Goal: Task Accomplishment & Management: Complete application form

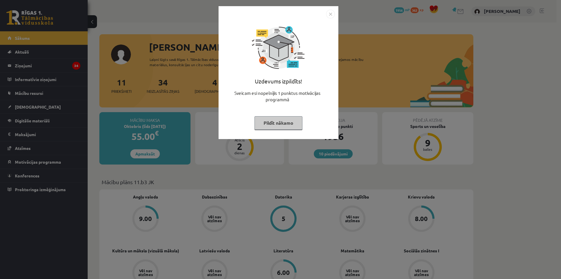
click at [334, 10] on img "Close" at bounding box center [330, 14] width 9 height 9
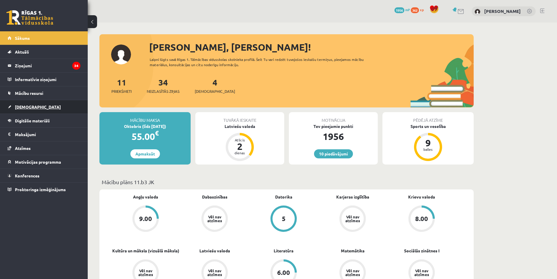
click at [27, 106] on span "[DEMOGRAPHIC_DATA]" at bounding box center [38, 106] width 46 height 5
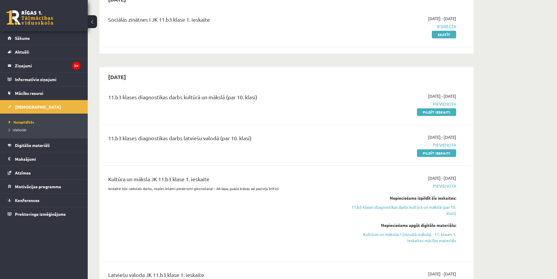
scroll to position [88, 0]
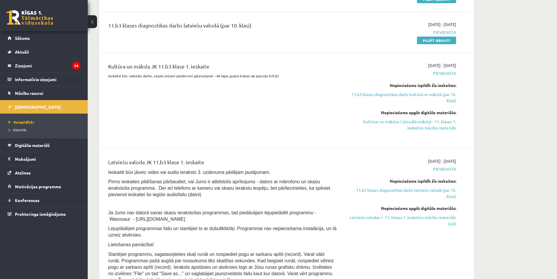
scroll to position [175, 0]
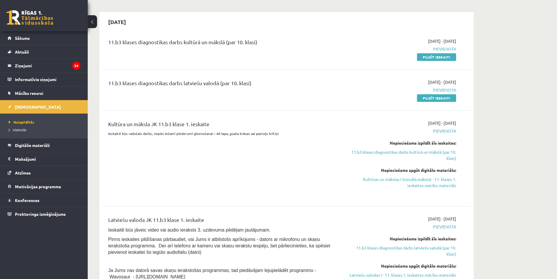
scroll to position [88, 0]
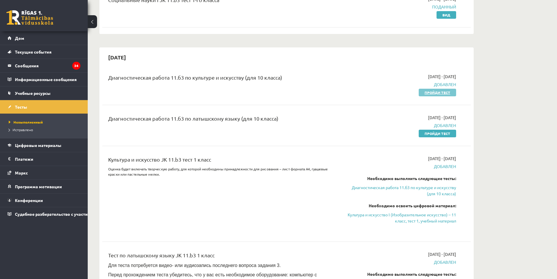
click at [446, 95] on link "Пройди тест" at bounding box center [437, 93] width 37 height 8
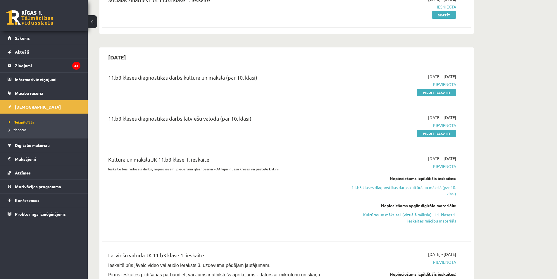
scroll to position [331, 0]
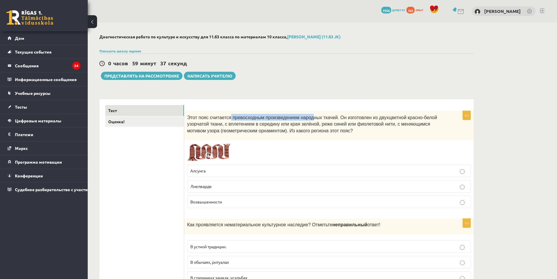
drag, startPoint x: 225, startPoint y: 115, endPoint x: 304, endPoint y: 100, distance: 81.0
drag, startPoint x: 294, startPoint y: 113, endPoint x: 334, endPoint y: 109, distance: 40.0
click at [324, 114] on div "Этот пояс считается превосходным произведением народных ткачей. Он изготовлен и…" at bounding box center [329, 125] width 290 height 29
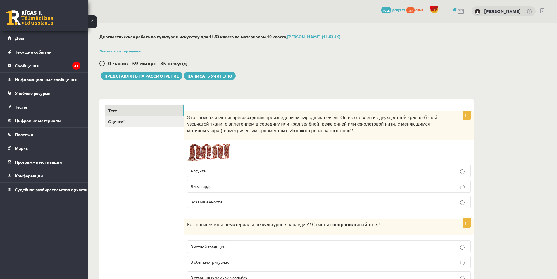
drag, startPoint x: 297, startPoint y: 68, endPoint x: 293, endPoint y: 57, distance: 11.5
click at [296, 62] on div "0 часов 59 минут 29 секунд Тест сохранен! Представлять на рассмотрение Написать…" at bounding box center [286, 67] width 374 height 26
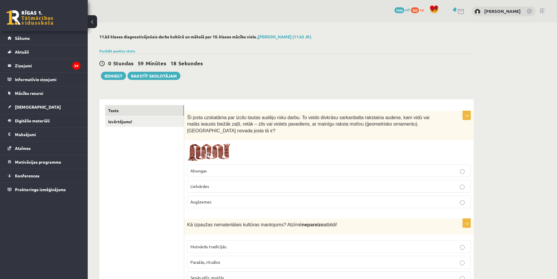
drag, startPoint x: 513, startPoint y: 111, endPoint x: 503, endPoint y: 108, distance: 11.1
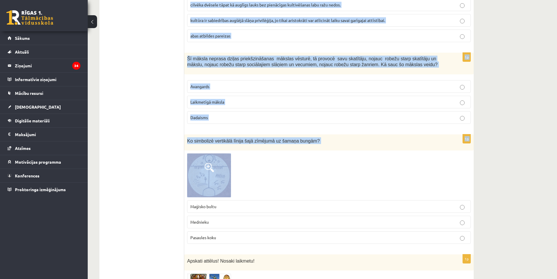
scroll to position [643, 0]
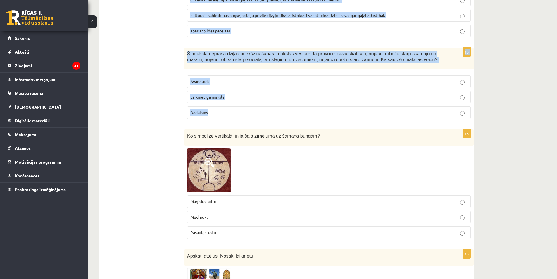
drag, startPoint x: 187, startPoint y: 115, endPoint x: 281, endPoint y: 109, distance: 95.0
copy form "Šī josta uzskatāma par izcilu tautas audēju roku darbu. To veido divkrāsu sarka…"
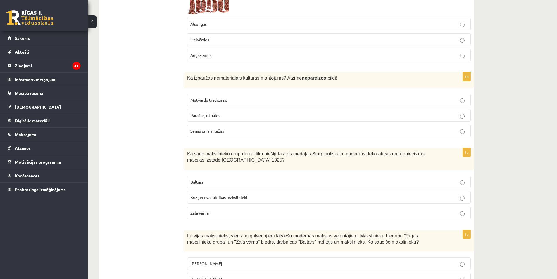
scroll to position [0, 0]
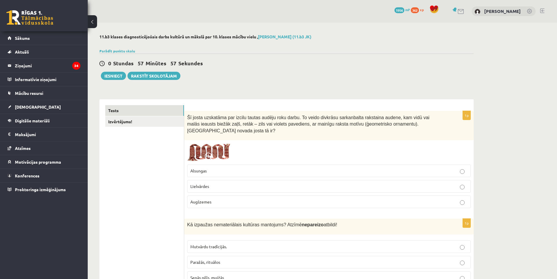
click at [220, 183] on p "Lielvārdes" at bounding box center [328, 186] width 277 height 6
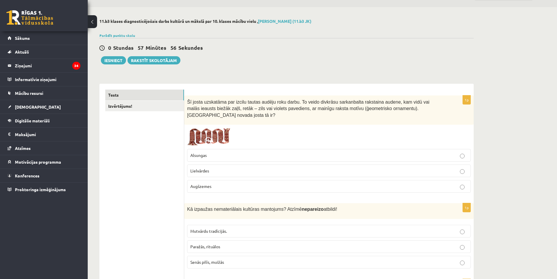
scroll to position [117, 0]
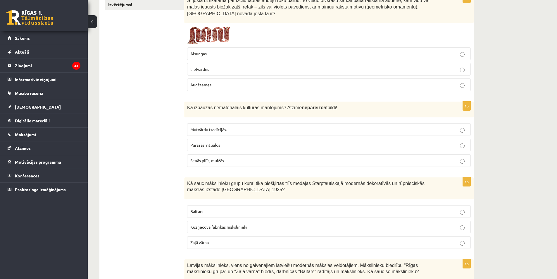
click at [201, 158] on span "Senās pilīs, muižās" at bounding box center [207, 160] width 34 height 5
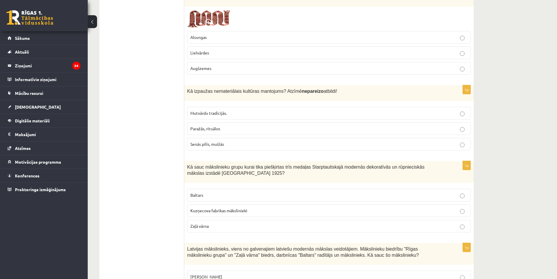
scroll to position [205, 0]
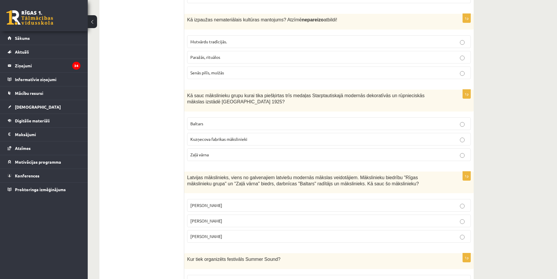
click at [216, 117] on label "Baltars" at bounding box center [329, 123] width 284 height 13
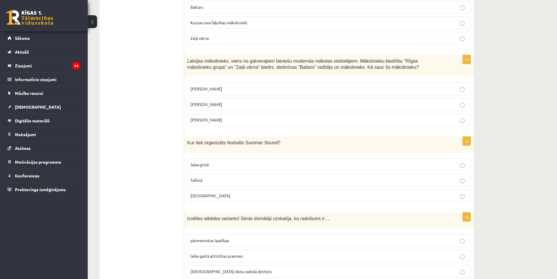
scroll to position [322, 0]
click at [228, 101] on p "Romāns Suta" at bounding box center [328, 104] width 277 height 6
click at [245, 189] on label "Liepājā" at bounding box center [329, 195] width 284 height 13
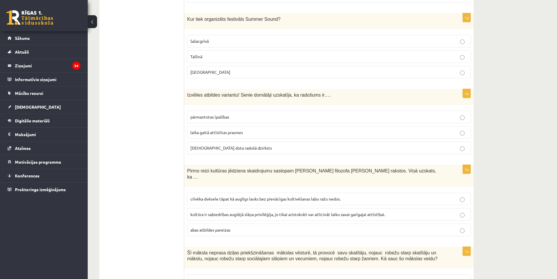
scroll to position [468, 0]
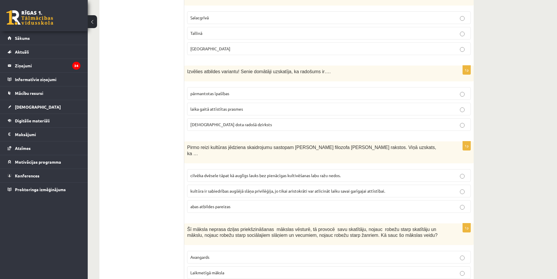
click at [225, 122] on span "dieva dota radošā dzirksts" at bounding box center [231, 124] width 82 height 5
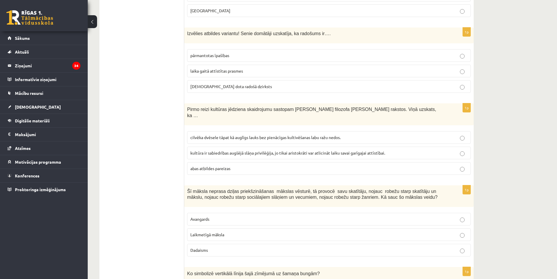
scroll to position [526, 0]
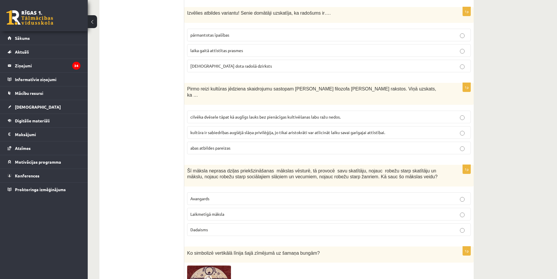
click at [227, 211] on p "Laikmetīgā māksla" at bounding box center [328, 214] width 277 height 6
click at [199, 114] on span "cilvēka dvēsele tāpat kā auglīgs lauks bez pienācīgas kultivēšanas labu ražu ne…" at bounding box center [265, 116] width 150 height 5
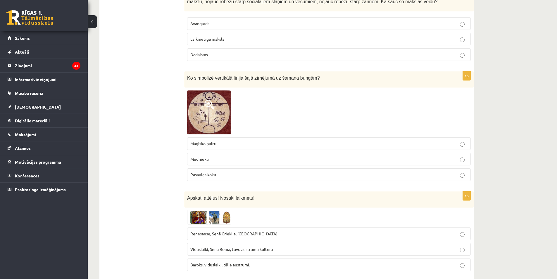
scroll to position [702, 0]
click at [220, 99] on img at bounding box center [209, 112] width 44 height 44
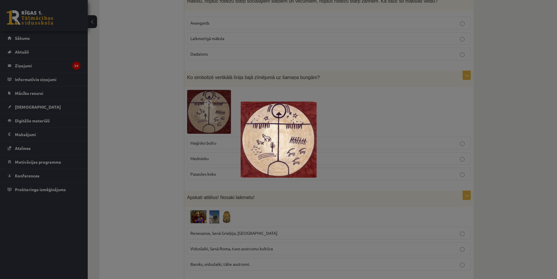
click at [121, 24] on div at bounding box center [278, 139] width 557 height 279
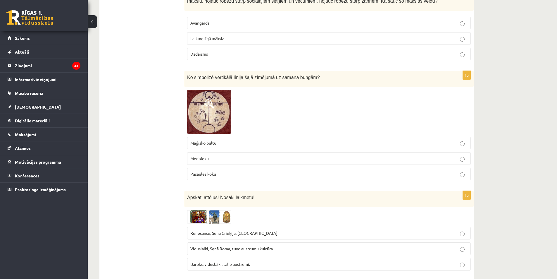
drag, startPoint x: 540, startPoint y: 32, endPoint x: 537, endPoint y: 27, distance: 4.7
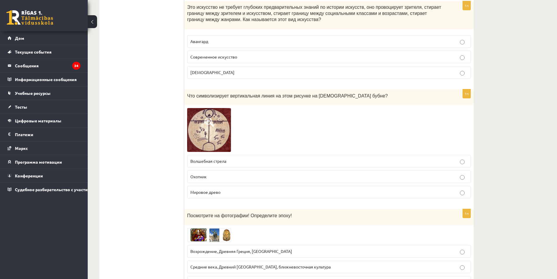
click at [211, 134] on img at bounding box center [209, 130] width 44 height 44
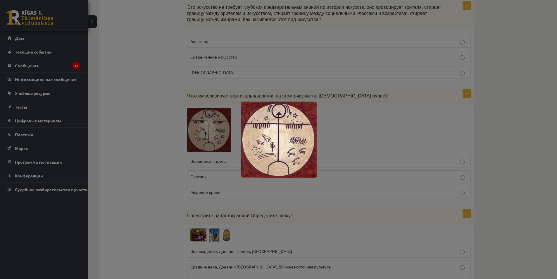
click at [353, 119] on div at bounding box center [278, 139] width 557 height 279
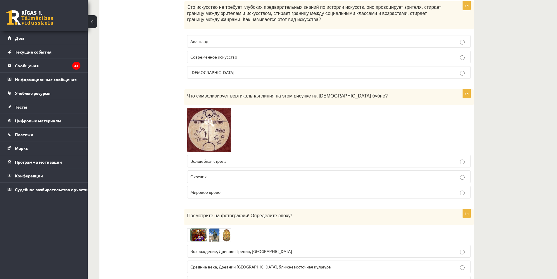
click at [229, 158] on p "Волшебная стрела" at bounding box center [328, 161] width 277 height 6
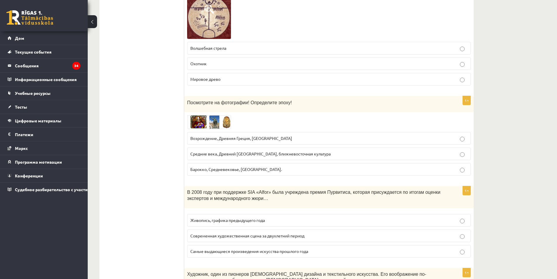
scroll to position [819, 0]
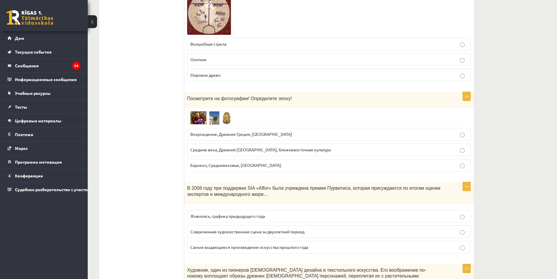
click at [219, 111] on img at bounding box center [209, 118] width 44 height 14
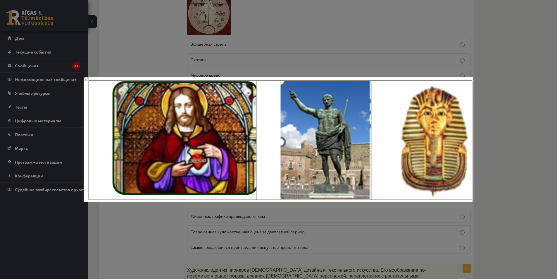
click at [241, 68] on div at bounding box center [278, 139] width 557 height 279
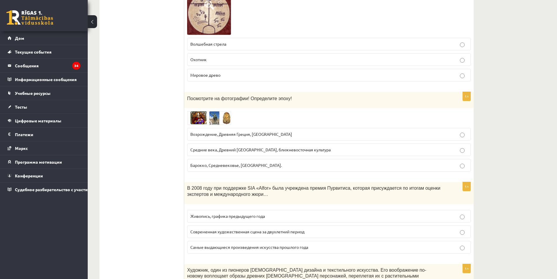
click at [209, 111] on img at bounding box center [209, 118] width 44 height 14
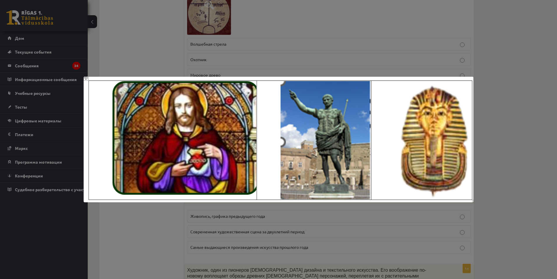
click at [224, 53] on div at bounding box center [278, 139] width 557 height 279
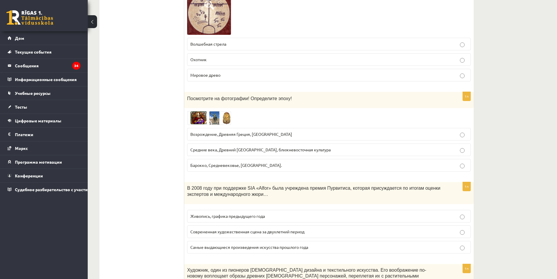
click at [219, 131] on font "Возрождение, Древняя Греция, Египет" at bounding box center [241, 133] width 102 height 5
click at [225, 112] on img at bounding box center [209, 118] width 44 height 14
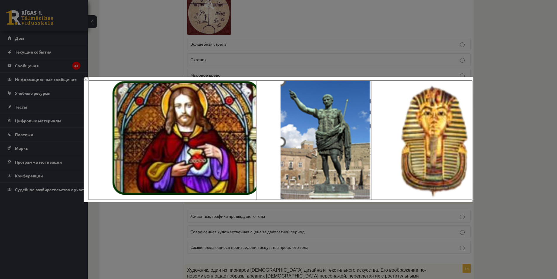
click at [239, 48] on div at bounding box center [278, 139] width 557 height 279
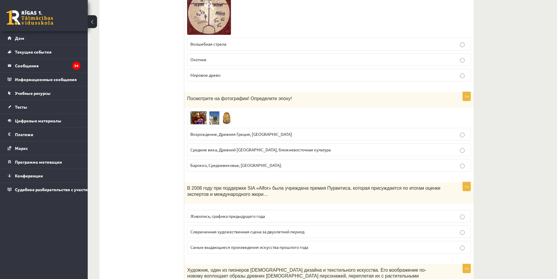
click at [205, 111] on img at bounding box center [209, 118] width 44 height 14
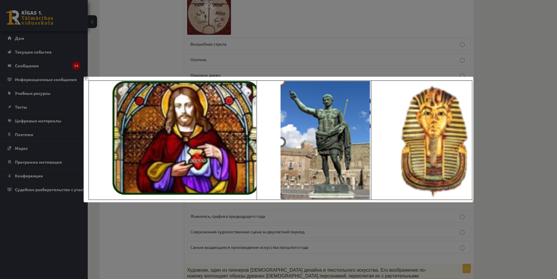
drag, startPoint x: 261, startPoint y: 28, endPoint x: 261, endPoint y: 58, distance: 29.5
click at [262, 28] on div at bounding box center [278, 139] width 557 height 279
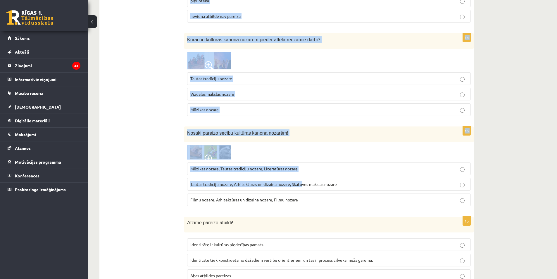
scroll to position [2169, 0]
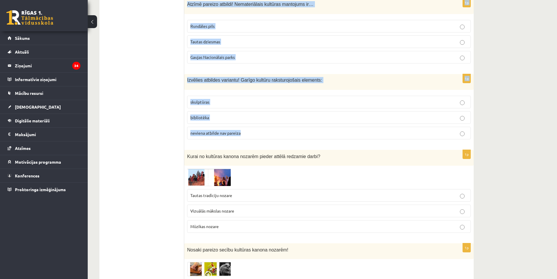
drag, startPoint x: 186, startPoint y: 69, endPoint x: 294, endPoint y: 111, distance: 115.7
copy form "2008 ar SIA “Alfor” atbalstu dibināta Purvīša balva, ko pasniedz, ekspertiem un…"
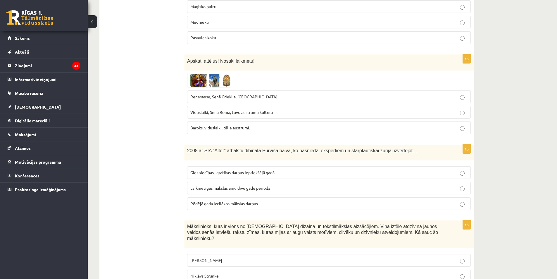
scroll to position [824, 0]
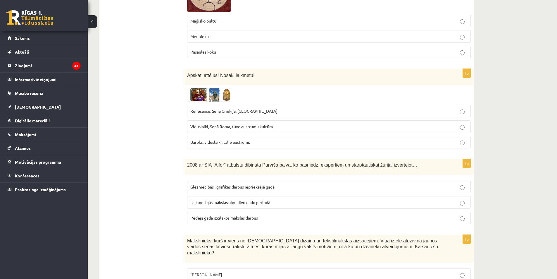
click at [226, 199] on span "Laikmetīgās mākslas ainu divu gadu periodā" at bounding box center [230, 201] width 80 height 5
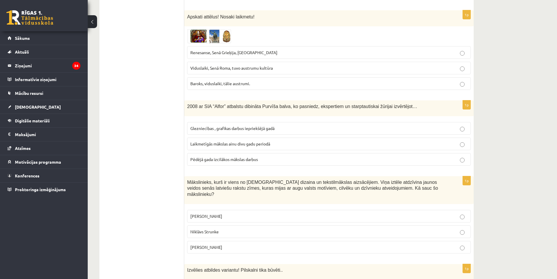
click at [203, 213] on span "Ansis Cīrulis" at bounding box center [206, 215] width 32 height 5
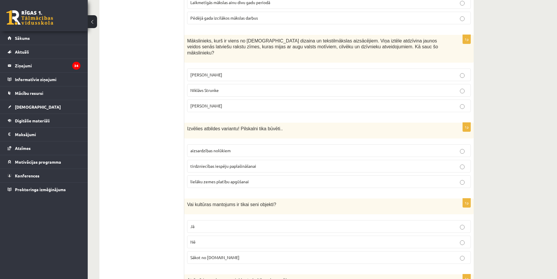
scroll to position [1029, 0]
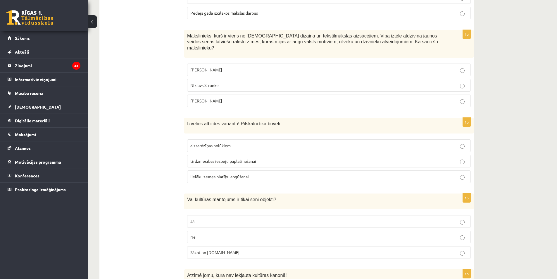
click at [197, 142] on p "aizsardzības nolūkiem" at bounding box center [328, 145] width 277 height 6
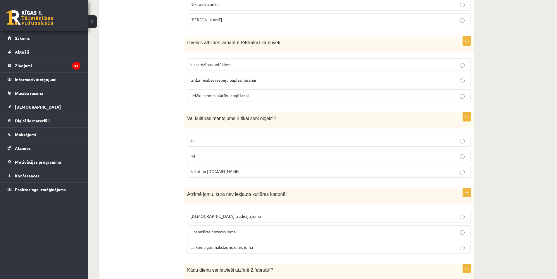
scroll to position [1116, 0]
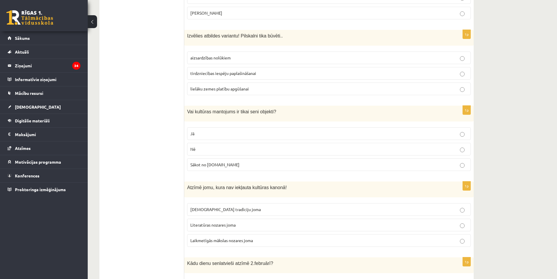
click at [223, 146] on p "Nē" at bounding box center [328, 149] width 277 height 6
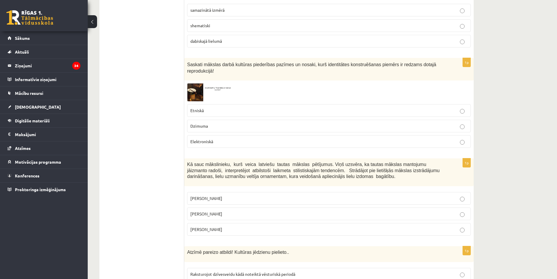
scroll to position [1350, 0]
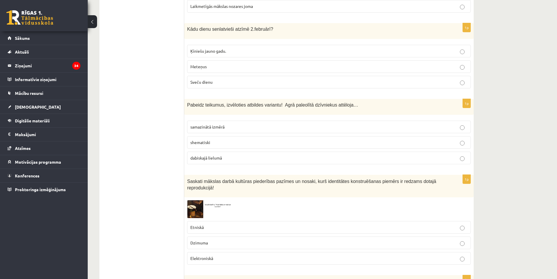
click at [230, 221] on label "Etniskā" at bounding box center [329, 227] width 284 height 13
click at [199, 155] on span "dabiskajā lielumā" at bounding box center [206, 157] width 32 height 5
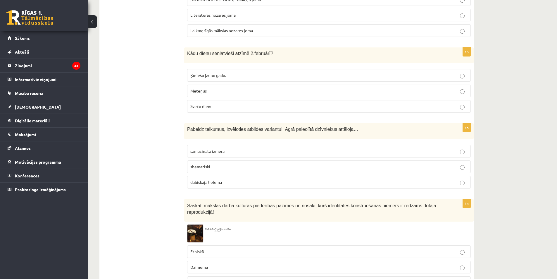
scroll to position [1321, 0]
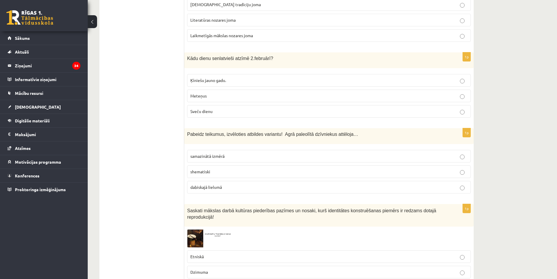
click at [239, 108] on p "Sveču dienu" at bounding box center [328, 111] width 277 height 6
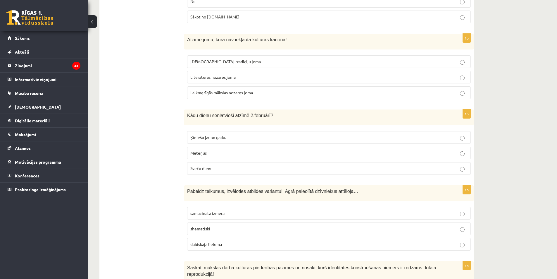
scroll to position [1262, 0]
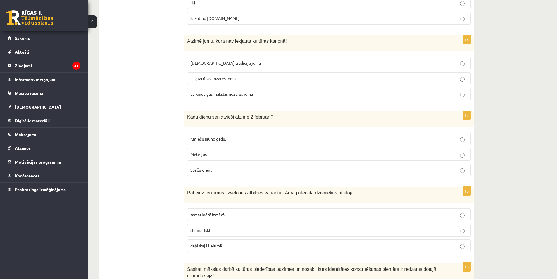
click at [204, 91] on p "Laikmetīgās mākslas nozares joma" at bounding box center [328, 94] width 277 height 6
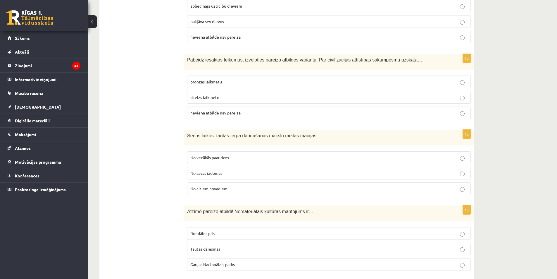
scroll to position [1877, 0]
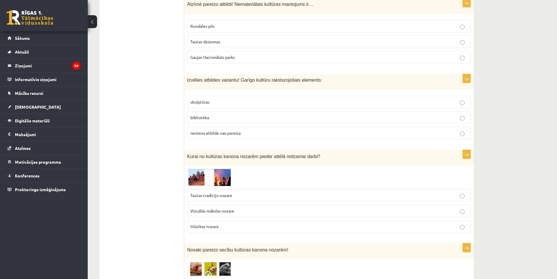
click at [198, 115] on span "bibliotēka" at bounding box center [199, 117] width 19 height 5
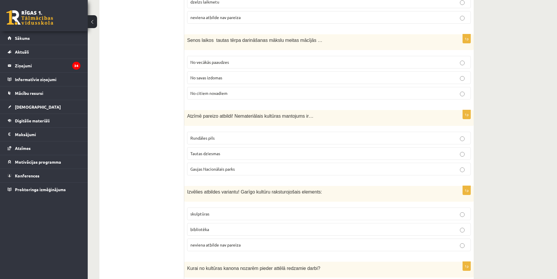
scroll to position [2052, 0]
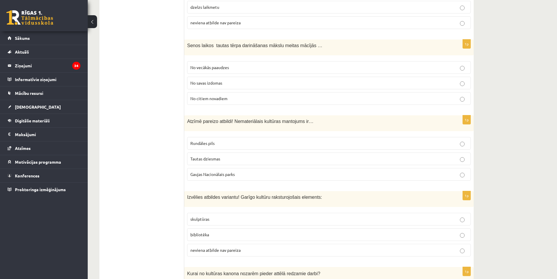
click at [217, 156] on span "Tautas dziesmas" at bounding box center [205, 158] width 30 height 5
click at [219, 61] on label "No vecākās paaudzes" at bounding box center [329, 67] width 284 height 13
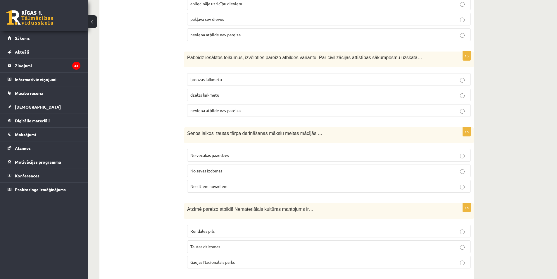
scroll to position [1935, 0]
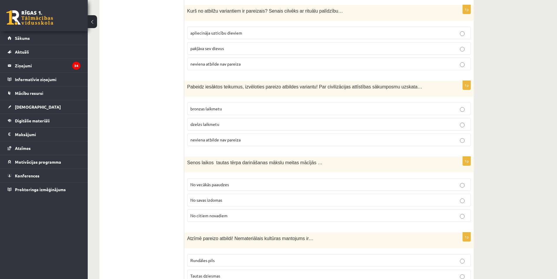
click at [205, 137] on p "neviena atbilde nav pareiza" at bounding box center [328, 140] width 277 height 6
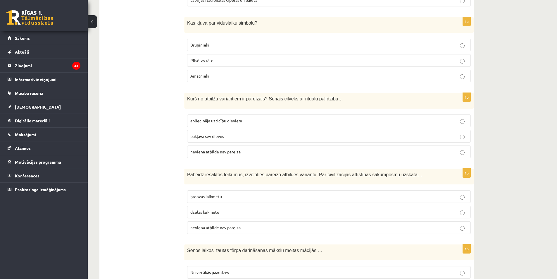
scroll to position [1818, 0]
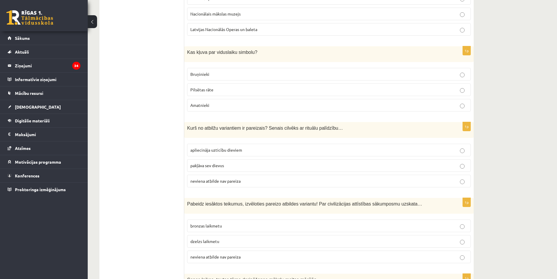
click at [206, 144] on label "apliecināja uzticību dieviem" at bounding box center [329, 150] width 284 height 13
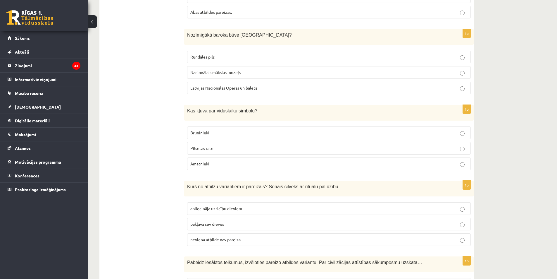
click at [199, 130] on span "Bruņinieki" at bounding box center [199, 132] width 19 height 5
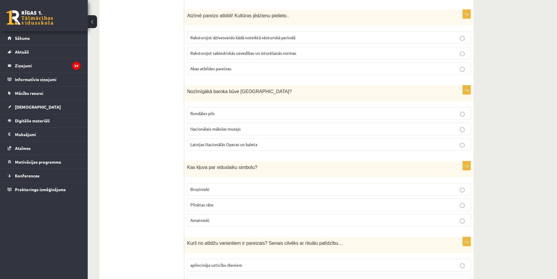
scroll to position [1701, 0]
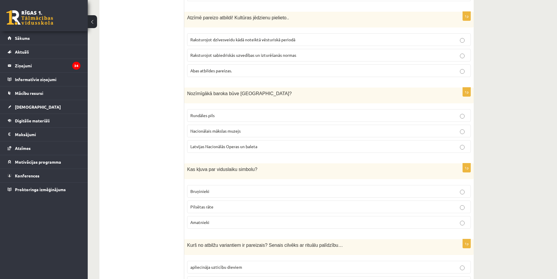
click at [198, 113] on span "Rundāles pils" at bounding box center [202, 115] width 24 height 5
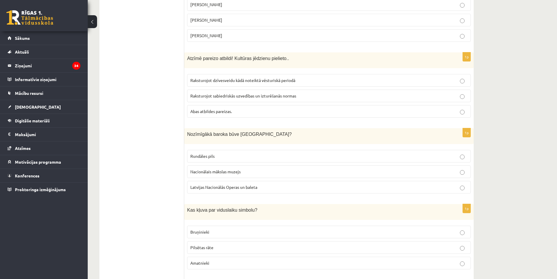
scroll to position [1643, 0]
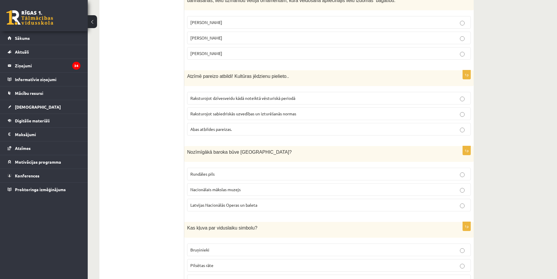
click at [201, 126] on p "Abas atbildes pareizas." at bounding box center [328, 129] width 277 height 6
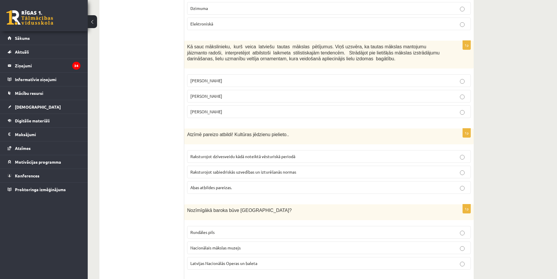
scroll to position [1584, 0]
click at [226, 90] on label "Jūlijs Madernieks" at bounding box center [329, 96] width 284 height 13
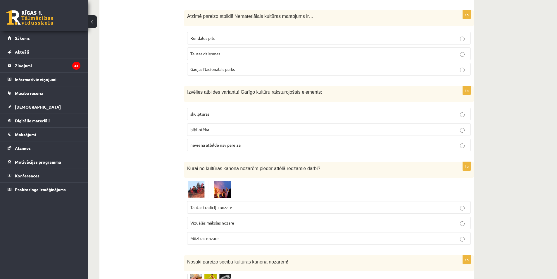
scroll to position [2286, 0]
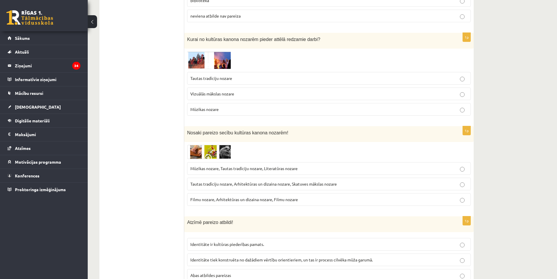
click at [228, 51] on img at bounding box center [209, 59] width 44 height 17
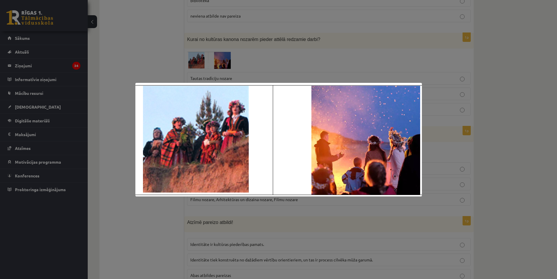
click at [247, 46] on div at bounding box center [278, 139] width 557 height 279
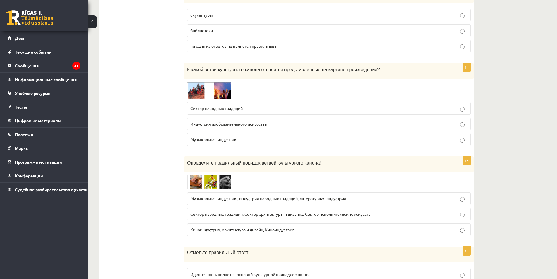
click at [228, 82] on img at bounding box center [209, 90] width 44 height 17
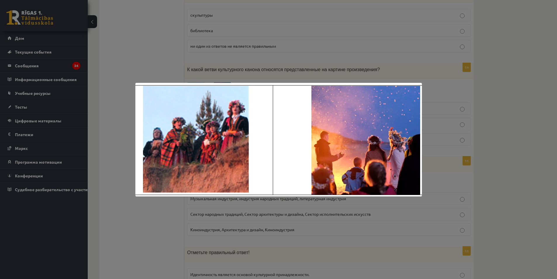
click at [221, 53] on div at bounding box center [278, 139] width 557 height 279
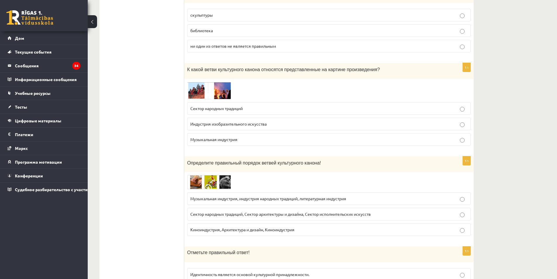
click at [216, 82] on img at bounding box center [209, 90] width 44 height 17
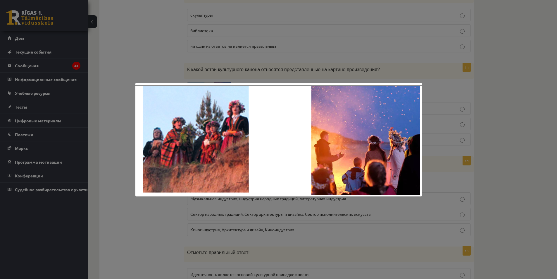
click at [211, 47] on div at bounding box center [278, 139] width 557 height 279
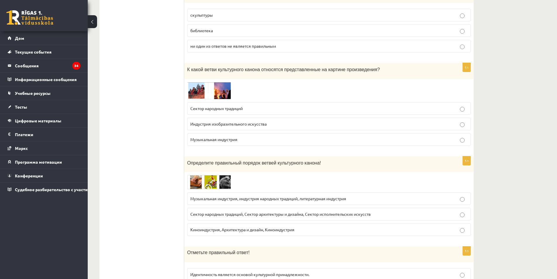
click at [201, 99] on fieldset "Сектор народных традиций Индустрия изобразительного искусства Музыкальная индус…" at bounding box center [329, 123] width 284 height 48
click at [213, 106] on font "Сектор народных традиций" at bounding box center [216, 108] width 52 height 5
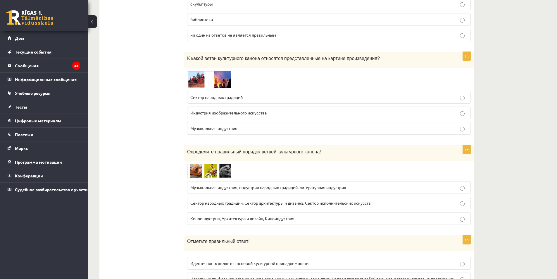
scroll to position [2335, 0]
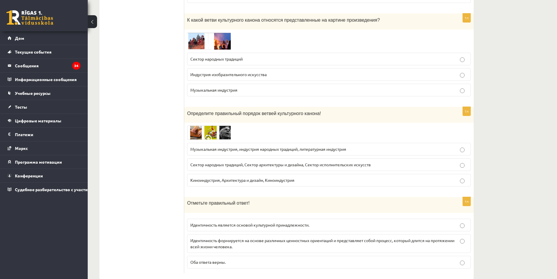
click at [220, 126] on img at bounding box center [209, 132] width 44 height 14
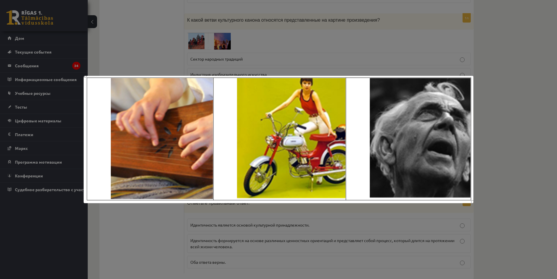
click at [215, 59] on div at bounding box center [278, 139] width 557 height 279
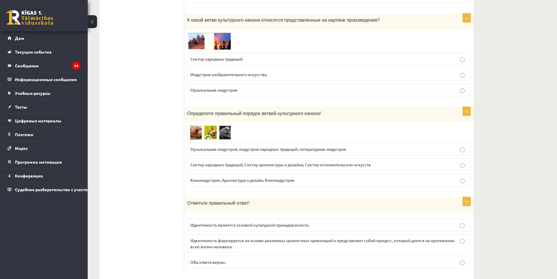
click at [207, 135] on span at bounding box center [209, 139] width 9 height 9
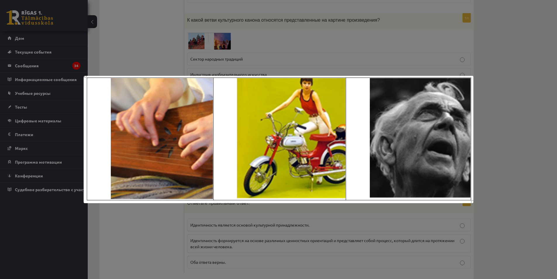
click at [223, 43] on div at bounding box center [278, 139] width 557 height 279
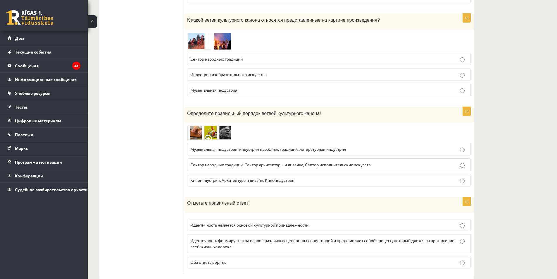
click at [214, 125] on img at bounding box center [209, 132] width 44 height 14
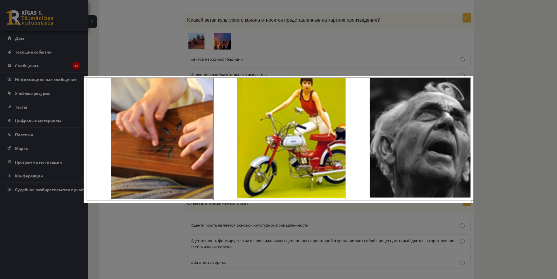
click at [220, 50] on div at bounding box center [278, 139] width 557 height 279
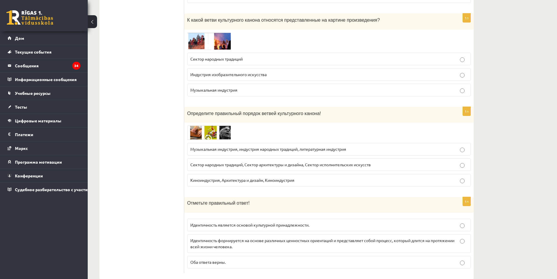
click at [217, 125] on img at bounding box center [209, 132] width 44 height 14
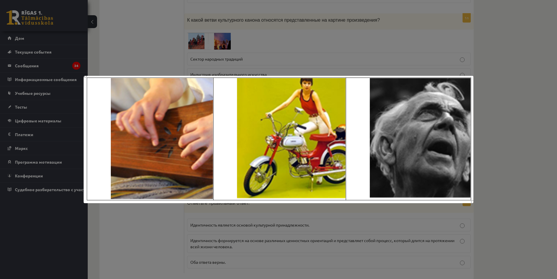
click at [225, 53] on div at bounding box center [278, 139] width 557 height 279
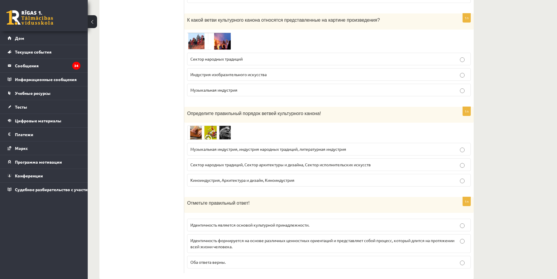
click at [224, 125] on img at bounding box center [209, 132] width 44 height 14
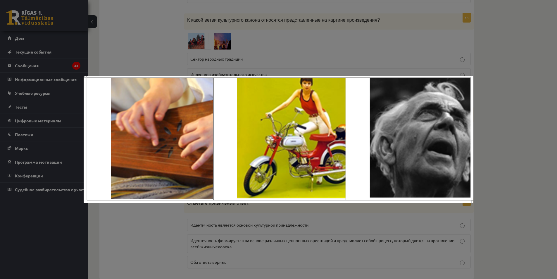
click at [232, 47] on div at bounding box center [278, 139] width 557 height 279
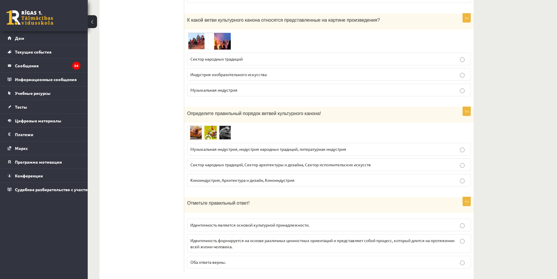
click at [223, 125] on img at bounding box center [209, 132] width 44 height 14
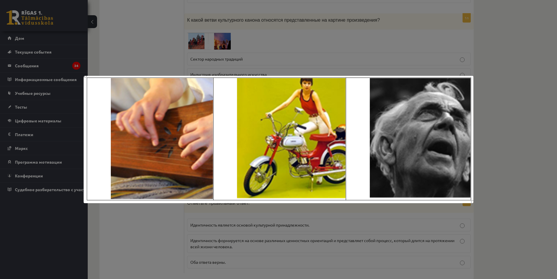
click at [211, 46] on div at bounding box center [278, 139] width 557 height 279
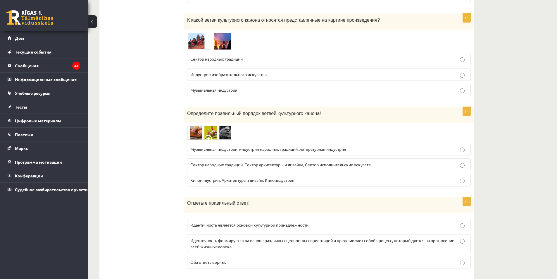
click at [213, 125] on img at bounding box center [209, 132] width 44 height 14
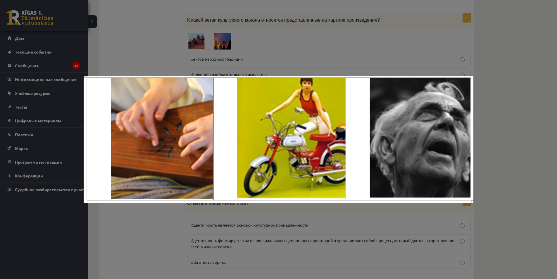
click at [233, 50] on div at bounding box center [278, 139] width 557 height 279
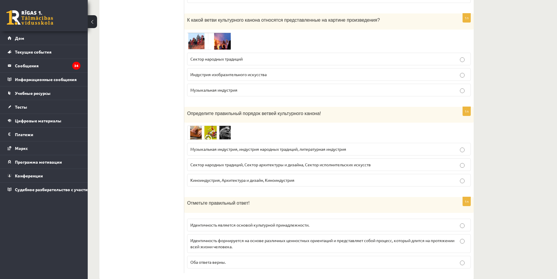
click at [209, 125] on img at bounding box center [209, 132] width 44 height 14
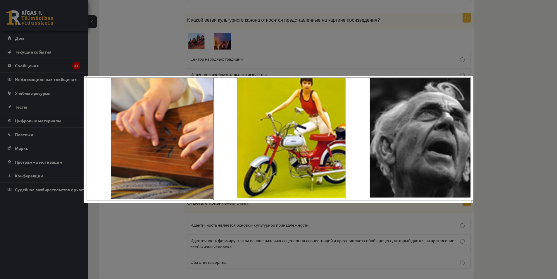
click at [228, 50] on div at bounding box center [278, 139] width 557 height 279
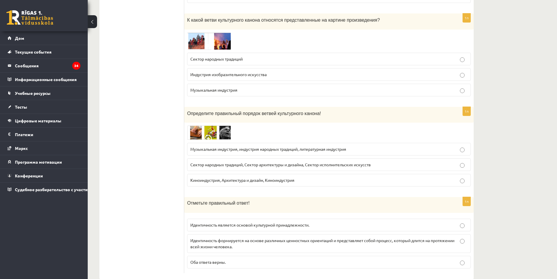
click at [218, 140] on fieldset "Музыкальная индустрия, индустрия народных традиций, литературная индустрия Сект…" at bounding box center [329, 164] width 284 height 48
click at [216, 126] on img at bounding box center [209, 132] width 44 height 14
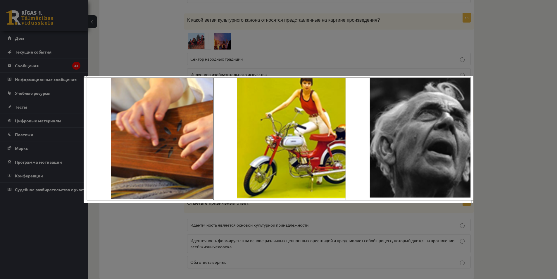
click at [210, 66] on div at bounding box center [278, 139] width 557 height 279
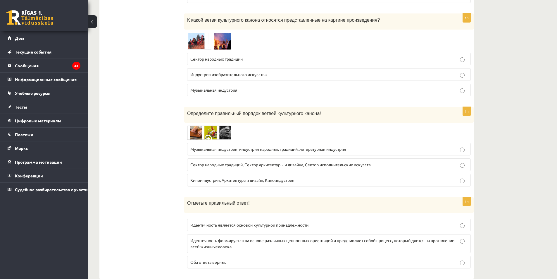
click at [216, 143] on label "Музыкальная индустрия, индустрия народных традиций, литературная индустрия" at bounding box center [329, 149] width 284 height 13
click at [217, 162] on font "Сектор народных традиций, Сектор архитектуры и дизайна, Сектор исполнительских …" at bounding box center [280, 164] width 180 height 5
drag, startPoint x: 186, startPoint y: 187, endPoint x: 243, endPoint y: 211, distance: 62.0
click at [238, 222] on font "Идентичность является основой культурной принадлежности." at bounding box center [249, 224] width 119 height 5
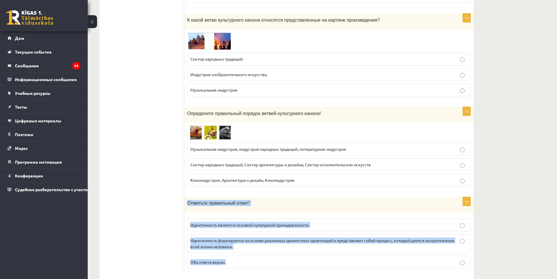
drag, startPoint x: 189, startPoint y: 196, endPoint x: 243, endPoint y: 244, distance: 72.7
click at [243, 244] on div "1п Отметьте правильный ответ! Идентичность является основой культурной принадле…" at bounding box center [329, 235] width 290 height 76
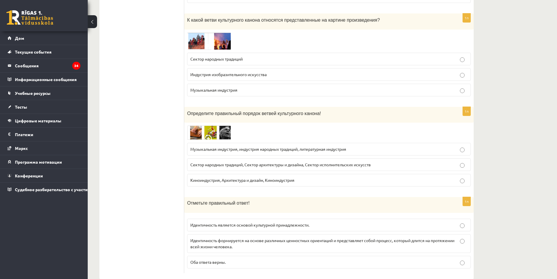
drag, startPoint x: 531, startPoint y: 153, endPoint x: 553, endPoint y: 47, distance: 108.2
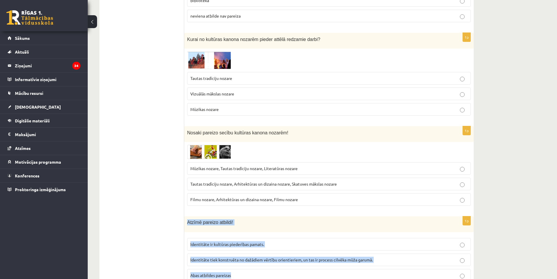
drag, startPoint x: 187, startPoint y: 200, endPoint x: 271, endPoint y: 247, distance: 96.5
click at [271, 247] on div "1p Atzīmē pareizo atbildi! Identitāte ir kultūras piederības pamats. Identitāte…" at bounding box center [329, 251] width 290 height 70
copy div "Atzīmē pareizo atbildi! Identitāte ir kultūras piederības pamats. Identitāte ti…"
click at [296, 257] on span "Identitāte tiek konstruēta no dažādiem vērtību orientieriem, un tas ir process …" at bounding box center [281, 259] width 182 height 5
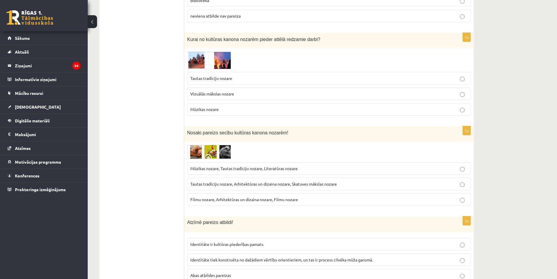
click at [302, 241] on fieldset "Identitāte ir kultūras piederības pamats. Identitāte tiek konstruēta no dažādie…" at bounding box center [329, 259] width 284 height 48
click at [304, 272] on p "Abas atbildes pareizas" at bounding box center [328, 275] width 277 height 6
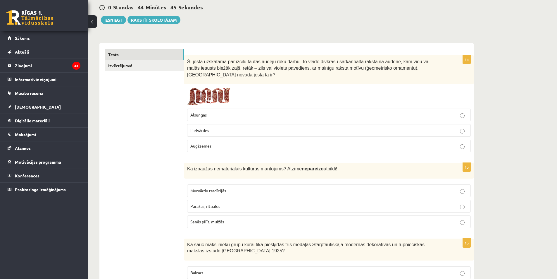
scroll to position [0, 0]
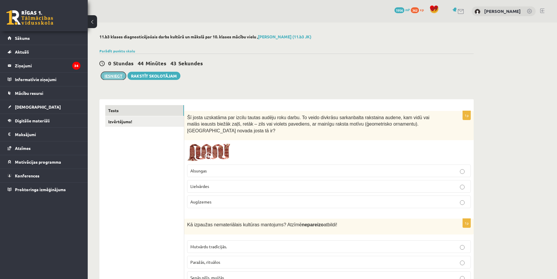
click at [113, 77] on button "Iesniegt" at bounding box center [113, 76] width 25 height 8
click at [146, 126] on link "Izvērtējums!" at bounding box center [144, 121] width 79 height 11
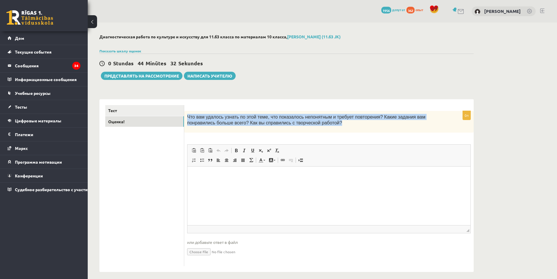
drag, startPoint x: 186, startPoint y: 116, endPoint x: 307, endPoint y: 122, distance: 121.5
click at [307, 122] on div "Что вам удалось узнать по этой теме, что показалось непонятным и требует повтор…" at bounding box center [329, 122] width 290 height 22
copy font "Что вам удалось узнать по этой теме, что показалось непонятным и требует повтор…"
drag, startPoint x: 346, startPoint y: 93, endPoint x: 422, endPoint y: 49, distance: 88.2
click at [346, 92] on div "Диагностическая работа по культуре и искусству для 11.б3 класса по материалам 1…" at bounding box center [287, 153] width 398 height 261
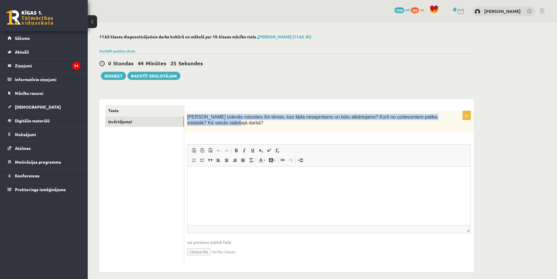
drag, startPoint x: 188, startPoint y: 115, endPoint x: 201, endPoint y: 127, distance: 17.0
click at [201, 127] on div "Kas izdevās mācoties šīs tēmas, kas šķita nesaprotams un būtu atkārtojams? Kurš…" at bounding box center [329, 122] width 290 height 22
copy span "Kas izdevās mācoties šīs tēmas, kas šķita nesaprotams un būtu atkārtojams? Kurš…"
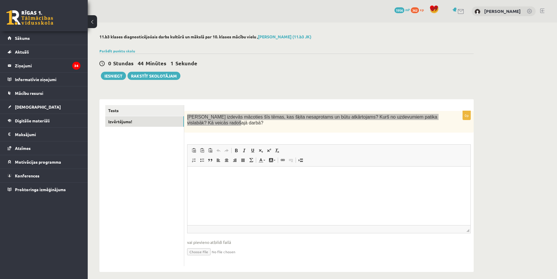
click at [245, 184] on html at bounding box center [328, 175] width 283 height 18
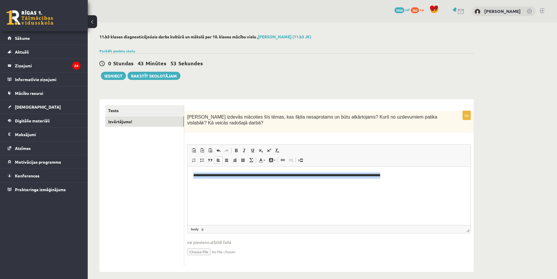
drag, startPoint x: 369, startPoint y: 179, endPoint x: 171, endPoint y: 193, distance: 199.0
click at [187, 184] on html "**********" at bounding box center [328, 175] width 283 height 18
click at [409, 175] on p "**********" at bounding box center [328, 175] width 271 height 6
drag, startPoint x: 410, startPoint y: 175, endPoint x: 375, endPoint y: 347, distance: 175.2
click at [187, 179] on html "**********" at bounding box center [328, 175] width 283 height 18
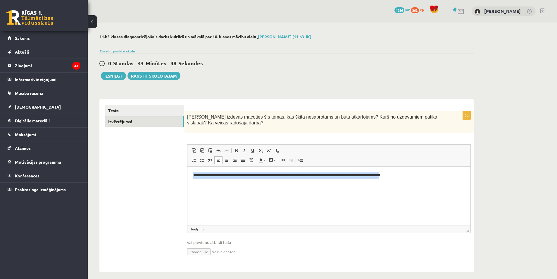
click at [223, 184] on html "**********" at bounding box center [328, 175] width 283 height 18
drag, startPoint x: 425, startPoint y: 174, endPoint x: 118, endPoint y: 173, distance: 306.8
click at [187, 173] on html "**********" at bounding box center [328, 175] width 283 height 18
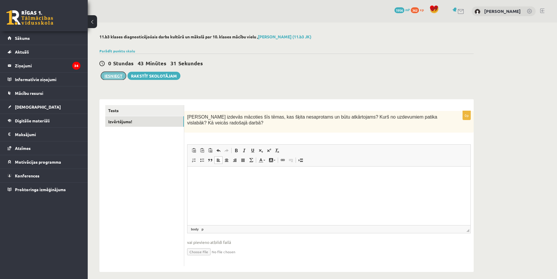
click at [112, 73] on button "Iesniegt" at bounding box center [113, 76] width 25 height 8
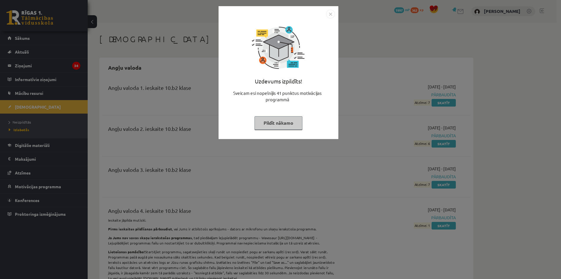
click at [331, 13] on img "Close" at bounding box center [330, 14] width 9 height 9
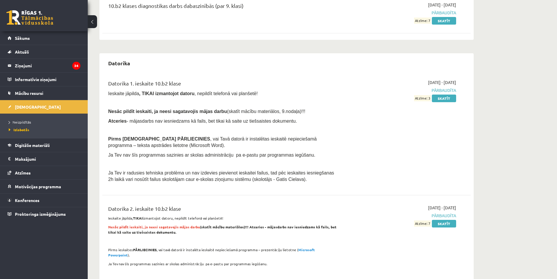
scroll to position [643, 0]
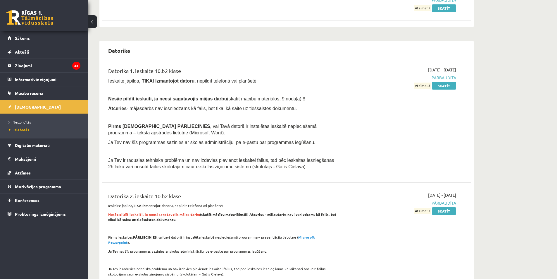
click at [24, 103] on link "[DEMOGRAPHIC_DATA]" at bounding box center [44, 106] width 73 height 13
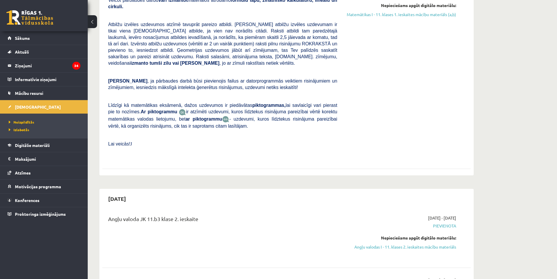
scroll to position [731, 0]
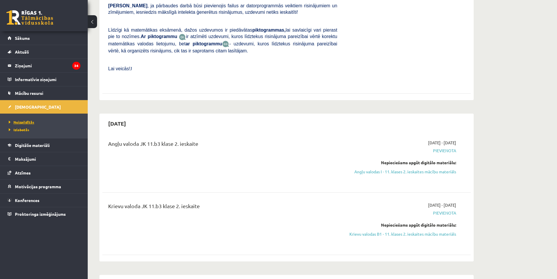
click at [18, 121] on span "Neizpildītās" at bounding box center [21, 122] width 25 height 5
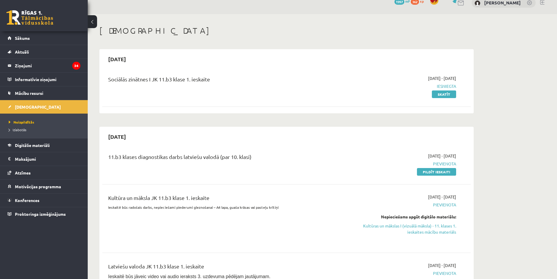
scroll to position [0, 0]
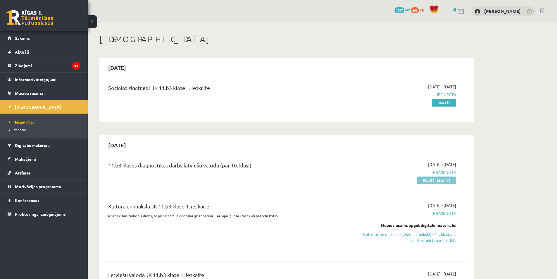
click at [426, 179] on link "Pildīt ieskaiti" at bounding box center [436, 180] width 39 height 8
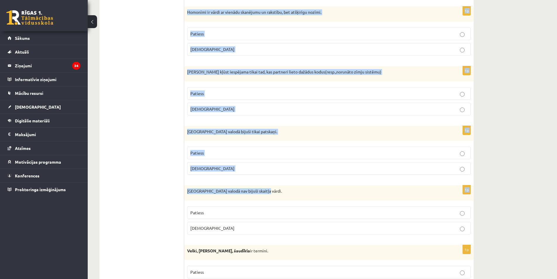
scroll to position [1658, 0]
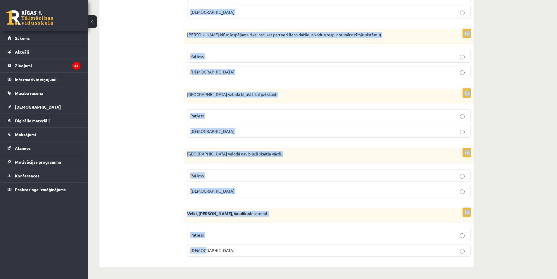
drag, startPoint x: 190, startPoint y: 109, endPoint x: 297, endPoint y: 245, distance: 173.1
copy form "Apgalvojums ir patiess vai nepatiess? 1p Literārajā sarunvalodā izmanto garus, …"
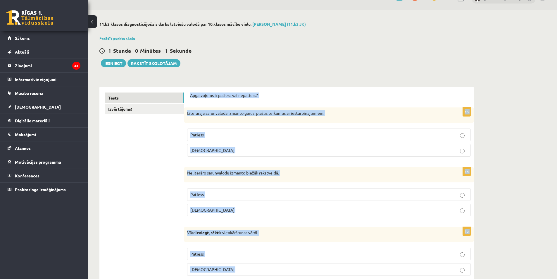
scroll to position [0, 0]
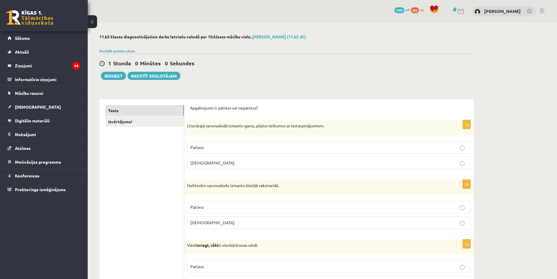
click at [213, 164] on p "Aplams" at bounding box center [328, 163] width 277 height 6
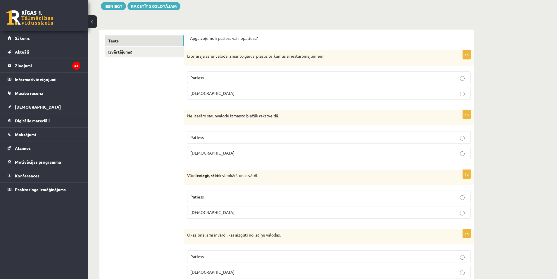
scroll to position [88, 0]
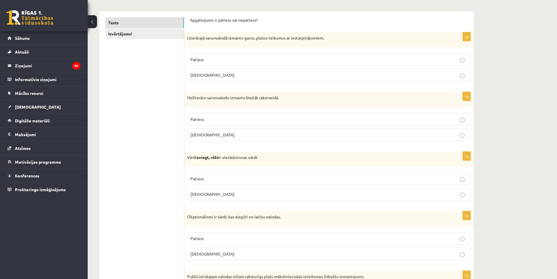
click at [201, 132] on p "Aplams" at bounding box center [328, 135] width 277 height 6
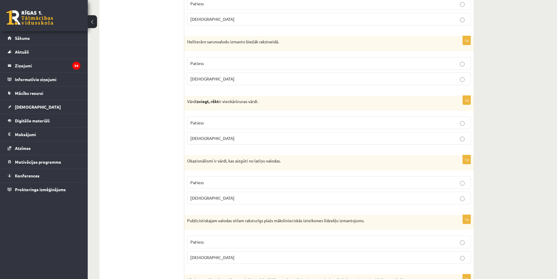
scroll to position [175, 0]
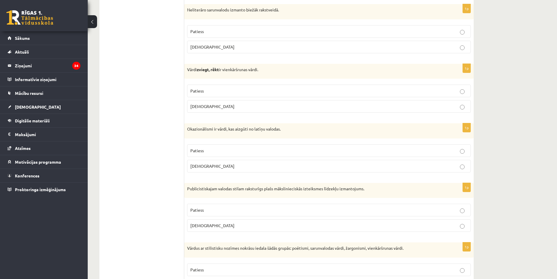
click at [227, 108] on p "Aplams" at bounding box center [328, 106] width 277 height 6
click at [223, 163] on label "Aplams" at bounding box center [329, 166] width 284 height 13
click at [207, 153] on p "Patiess" at bounding box center [328, 150] width 277 height 6
click at [240, 206] on label "Patiess" at bounding box center [329, 210] width 284 height 13
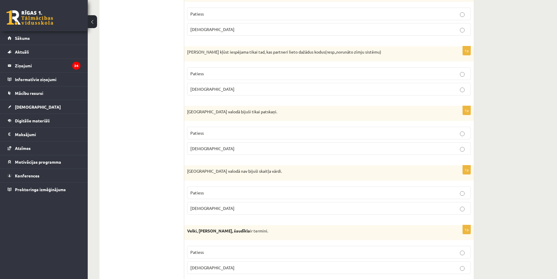
scroll to position [1658, 0]
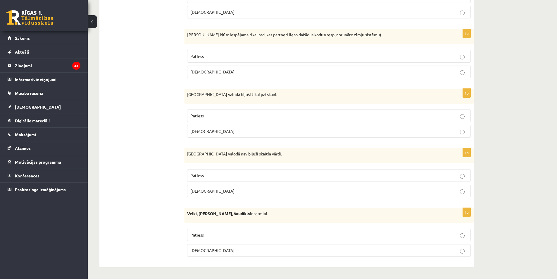
click at [222, 251] on p "Aplams" at bounding box center [328, 250] width 277 height 6
click at [213, 177] on p "Patiess" at bounding box center [328, 175] width 277 height 6
click at [229, 131] on p "Aplams" at bounding box center [328, 131] width 277 height 6
click at [195, 69] on span "Aplams" at bounding box center [212, 71] width 44 height 5
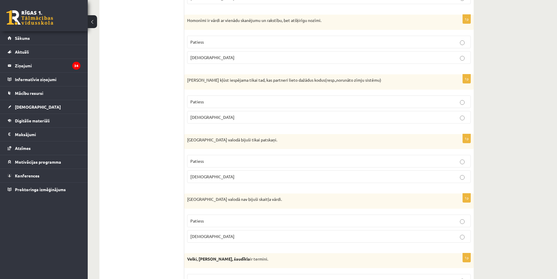
scroll to position [1599, 0]
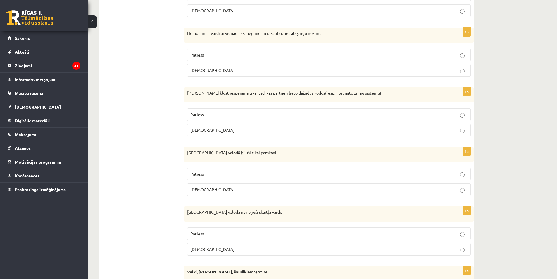
click at [204, 115] on p "Patiess" at bounding box center [328, 114] width 277 height 6
click at [218, 127] on p "Aplams" at bounding box center [328, 130] width 277 height 6
click at [219, 119] on label "Patiess" at bounding box center [329, 114] width 284 height 13
click at [209, 127] on p "Aplams" at bounding box center [328, 130] width 277 height 6
click at [256, 48] on fieldset "Patiess Aplams" at bounding box center [329, 62] width 284 height 33
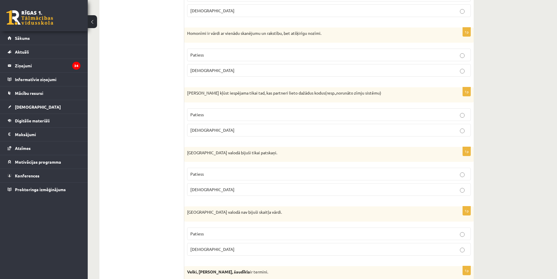
click at [256, 49] on label "Patiess" at bounding box center [329, 55] width 284 height 13
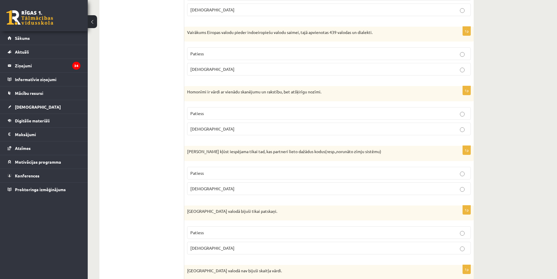
scroll to position [1512, 0]
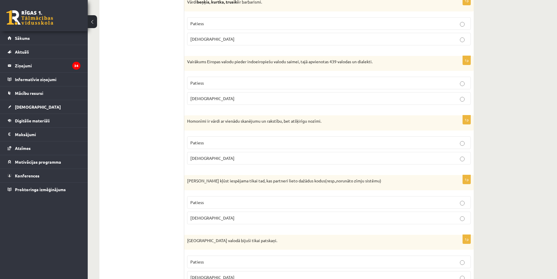
click at [209, 81] on p "Patiess" at bounding box center [328, 83] width 277 height 6
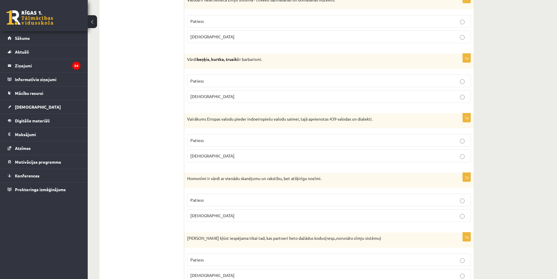
scroll to position [1453, 0]
click at [220, 95] on p "Aplams" at bounding box center [328, 97] width 277 height 6
click at [229, 82] on p "Patiess" at bounding box center [328, 82] width 277 height 6
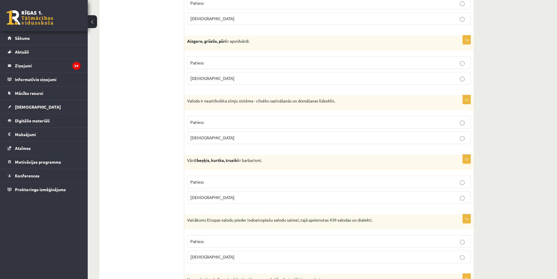
scroll to position [1336, 0]
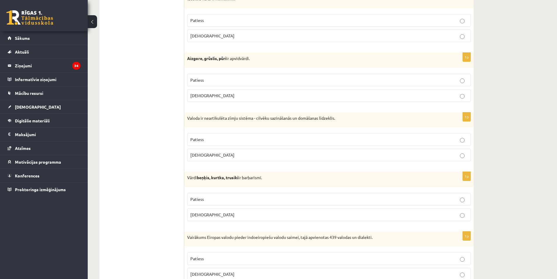
click at [198, 92] on label "Aplams" at bounding box center [329, 95] width 284 height 13
click at [212, 155] on p "Aplams" at bounding box center [328, 155] width 277 height 6
click at [238, 75] on label "Patiess" at bounding box center [329, 80] width 284 height 13
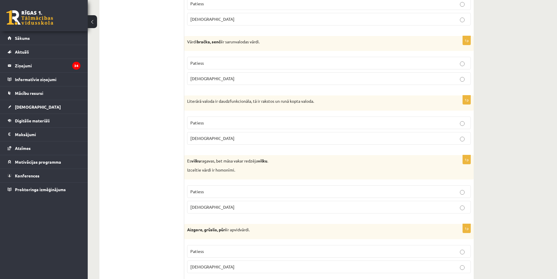
scroll to position [1161, 0]
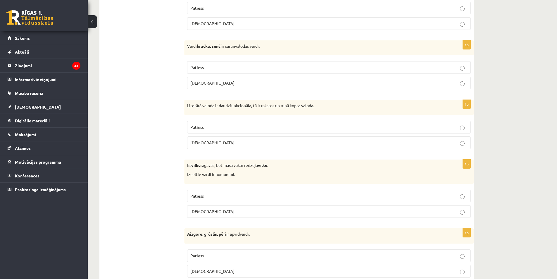
click at [202, 125] on span "Patiess" at bounding box center [196, 126] width 13 height 5
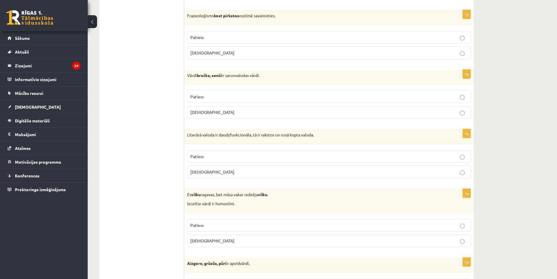
click at [242, 97] on p "Patiess" at bounding box center [328, 97] width 277 height 6
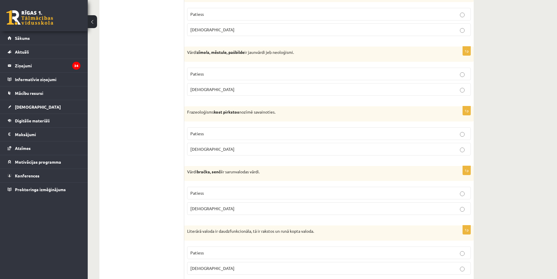
scroll to position [1014, 0]
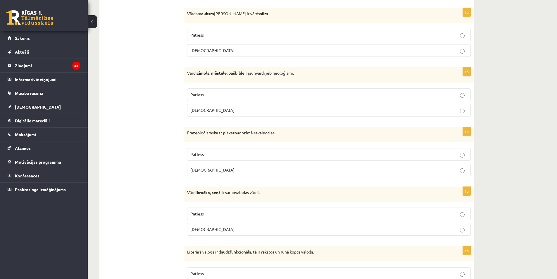
click at [210, 168] on p "Aplams" at bounding box center [328, 170] width 277 height 6
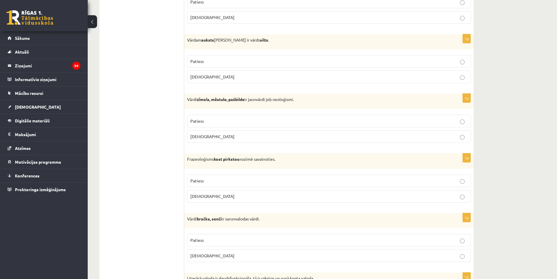
scroll to position [985, 0]
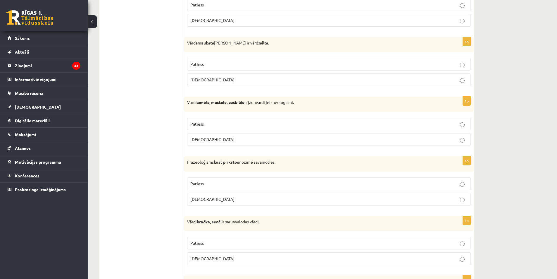
click at [215, 127] on p "Patiess" at bounding box center [328, 124] width 277 height 6
click at [219, 62] on p "Patiess" at bounding box center [328, 64] width 277 height 6
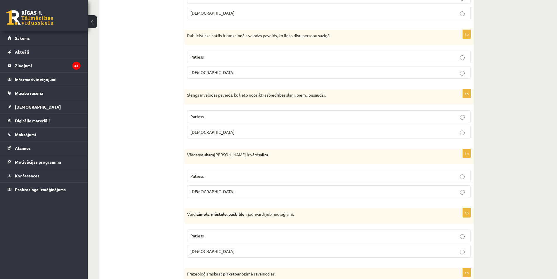
scroll to position [868, 0]
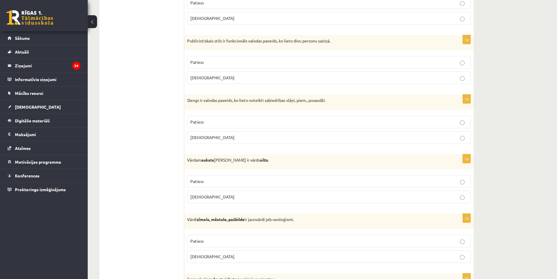
click at [227, 117] on label "Patiess" at bounding box center [329, 122] width 284 height 13
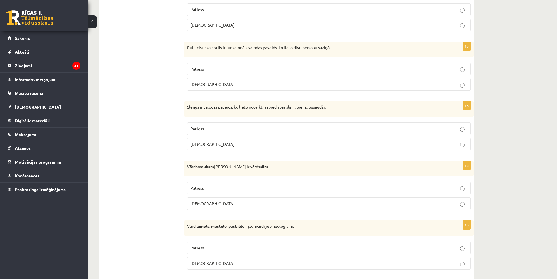
scroll to position [781, 0]
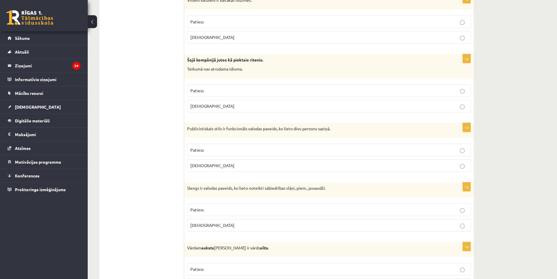
click at [208, 104] on p "Aplams" at bounding box center [328, 106] width 277 height 6
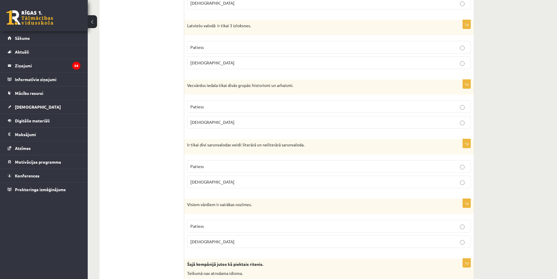
scroll to position [576, 0]
click at [209, 240] on p "Aplams" at bounding box center [328, 242] width 277 height 6
click at [206, 163] on label "Patiess" at bounding box center [329, 167] width 284 height 13
click at [216, 105] on p "Patiess" at bounding box center [328, 107] width 277 height 6
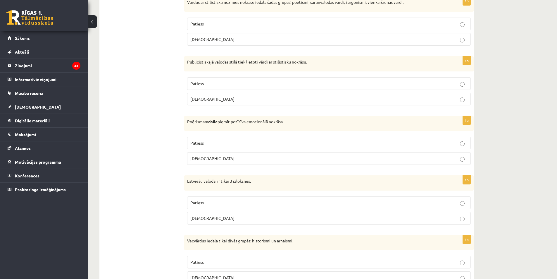
scroll to position [400, 0]
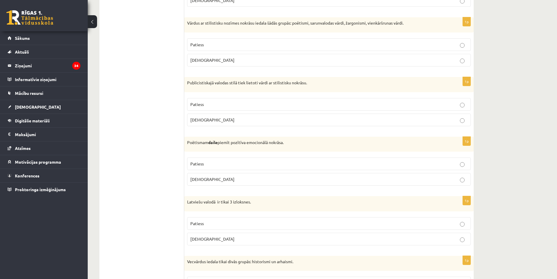
click at [205, 221] on p "Patiess" at bounding box center [328, 223] width 277 height 6
click at [229, 165] on p "Patiess" at bounding box center [328, 164] width 277 height 6
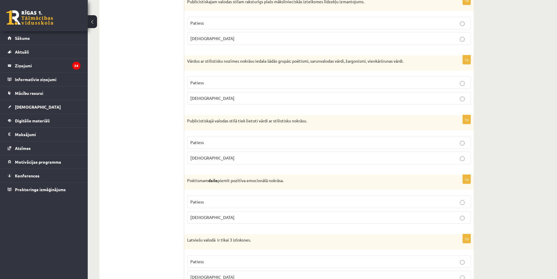
scroll to position [342, 0]
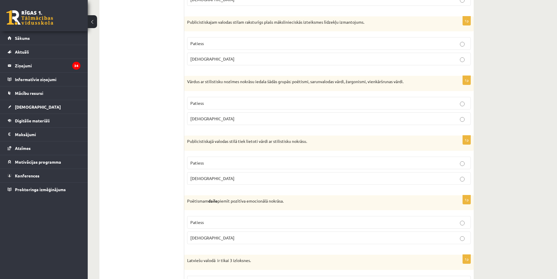
click at [223, 161] on p "Patiess" at bounding box center [328, 163] width 277 height 6
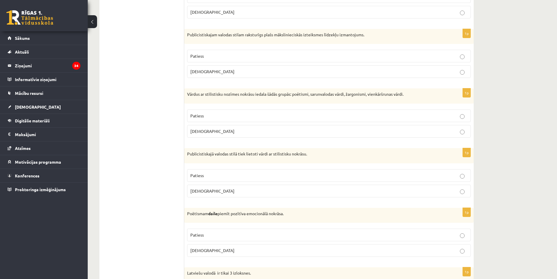
scroll to position [283, 0]
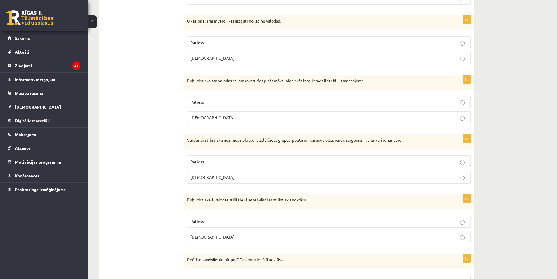
click at [216, 103] on p "Patiess" at bounding box center [328, 102] width 277 height 6
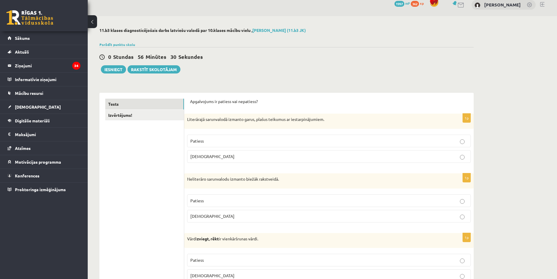
scroll to position [0, 0]
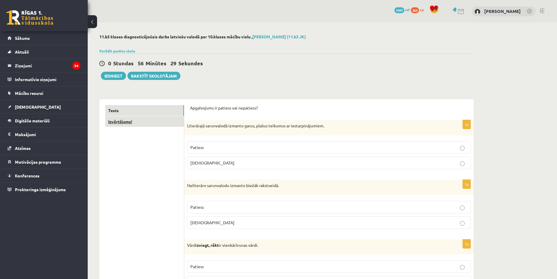
click at [124, 122] on link "Izvērtējums!" at bounding box center [144, 121] width 79 height 11
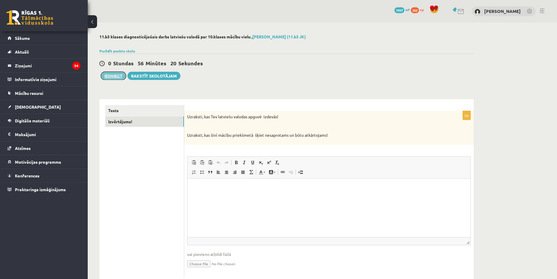
click at [118, 75] on button "Iesniegt" at bounding box center [113, 76] width 25 height 8
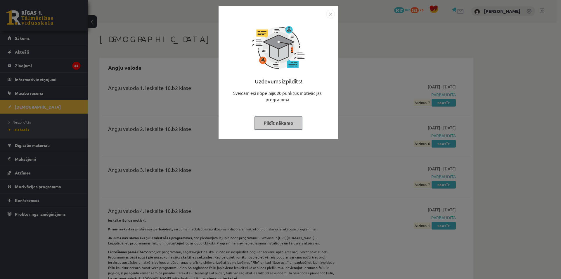
click at [328, 12] on img "Close" at bounding box center [330, 14] width 9 height 9
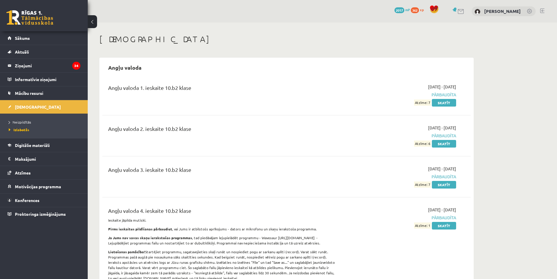
click at [35, 125] on li "Neizpildītās" at bounding box center [45, 122] width 73 height 8
click at [29, 120] on span "Neizpildītās" at bounding box center [21, 122] width 25 height 5
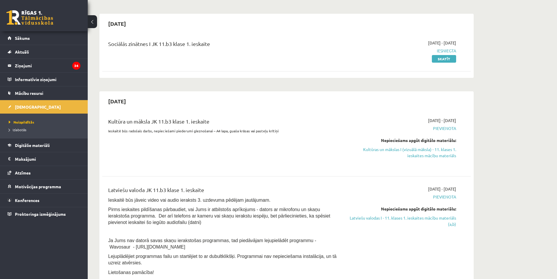
scroll to position [29, 0]
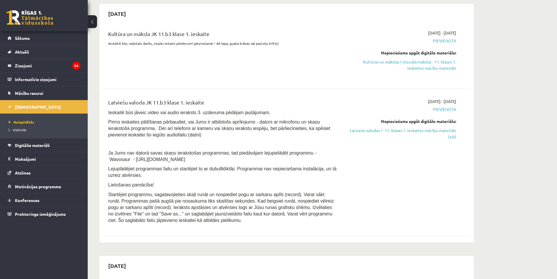
scroll to position [117, 0]
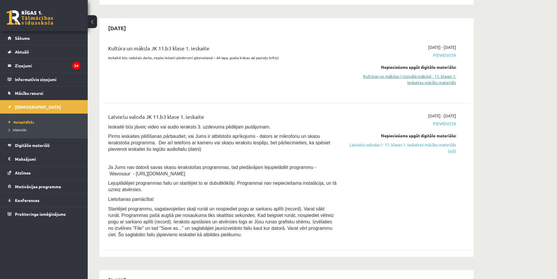
click at [416, 75] on link "Kultūras un mākslas I (vizuālā māksla) - 11. klases 1. ieskaites mācību materiā…" at bounding box center [401, 79] width 110 height 12
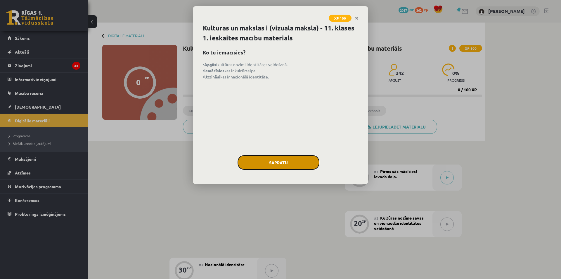
click at [297, 156] on button "Sapratu" at bounding box center [279, 162] width 82 height 15
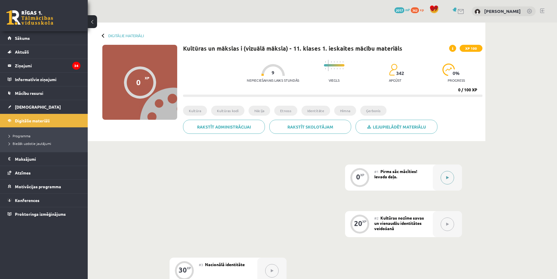
click at [447, 175] on button at bounding box center [447, 177] width 13 height 13
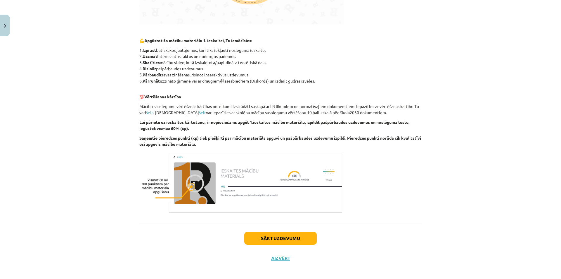
scroll to position [255, 0]
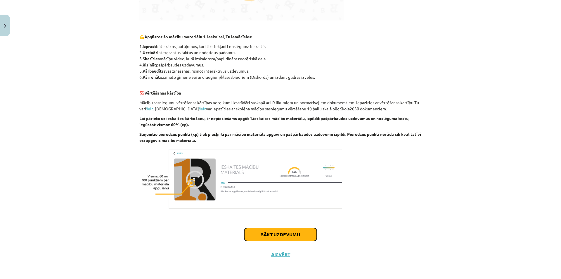
click at [273, 236] on button "Sākt uzdevumu" at bounding box center [280, 234] width 73 height 13
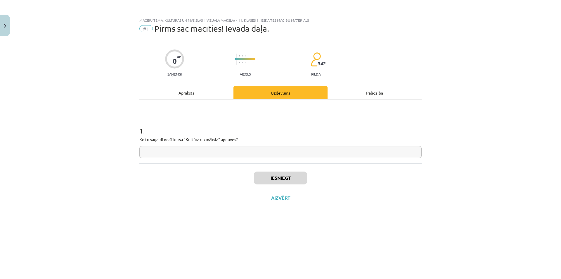
scroll to position [0, 0]
drag, startPoint x: 228, startPoint y: 151, endPoint x: 241, endPoint y: 185, distance: 36.3
click at [228, 152] on input "text" at bounding box center [280, 152] width 282 height 12
type input "*"
click at [267, 171] on button "Iesniegt" at bounding box center [280, 177] width 53 height 13
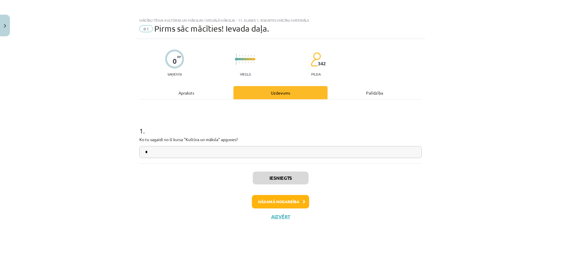
click at [273, 194] on div "Iesniegts Nākamā nodarbība Aizvērt" at bounding box center [280, 193] width 282 height 60
click at [273, 195] on button "Nākamā nodarbība" at bounding box center [280, 201] width 57 height 13
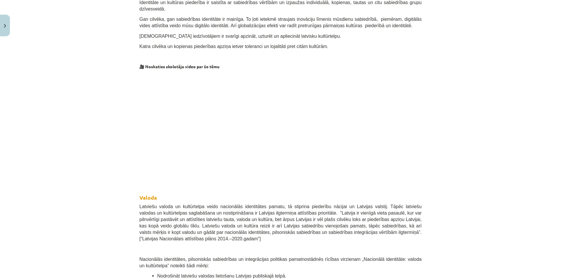
scroll to position [175, 0]
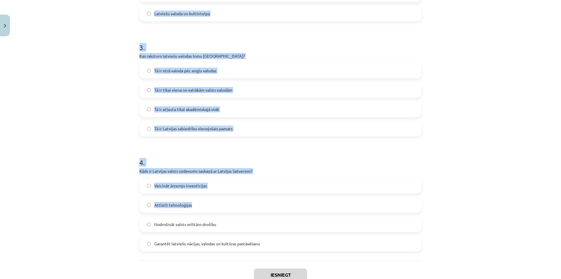
scroll to position [354, 0]
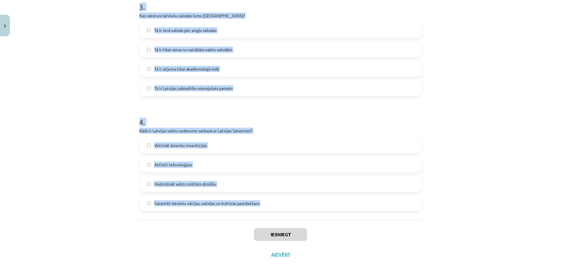
drag, startPoint x: 146, startPoint y: 123, endPoint x: 270, endPoint y: 197, distance: 144.8
click at [270, 197] on div "Mācību tēma: Kultūras un mākslas i (vizuālā māksla) - 11. klases 1. ieskaites m…" at bounding box center [280, 139] width 561 height 279
copy form "1 . Kas ir kultūras kodi? Tehnoloģiju attīstības mērķi Literatūras kanoni Dzies…"
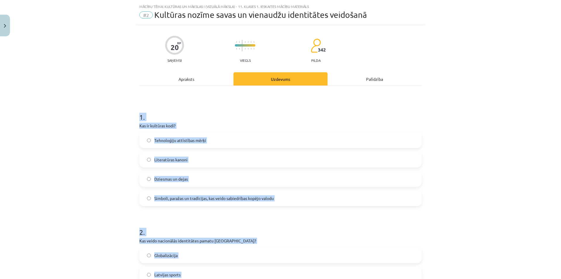
scroll to position [0, 0]
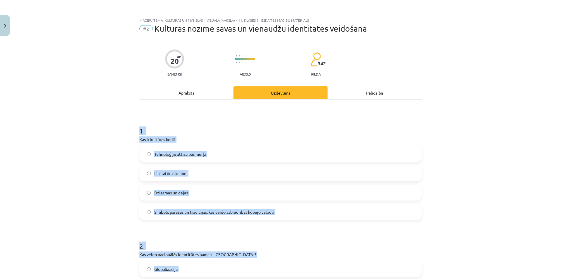
click at [121, 154] on div "Mācību tēma: Kultūras un mākslas i (vizuālā māksla) - 11. klases 1. ieskaites m…" at bounding box center [280, 139] width 561 height 279
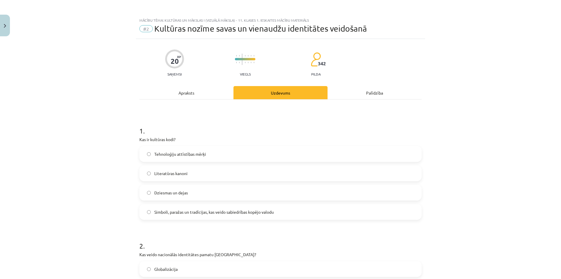
click at [168, 208] on label "Simboli, paražas un tradīcijas, kas veido sabiedrības kopējo valodu" at bounding box center [280, 211] width 281 height 15
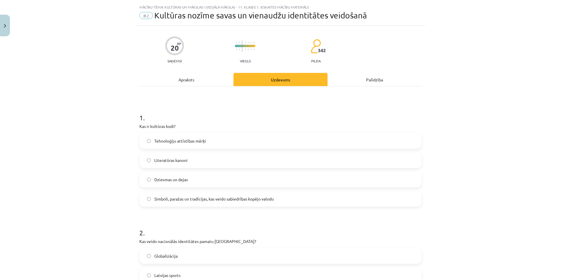
scroll to position [117, 0]
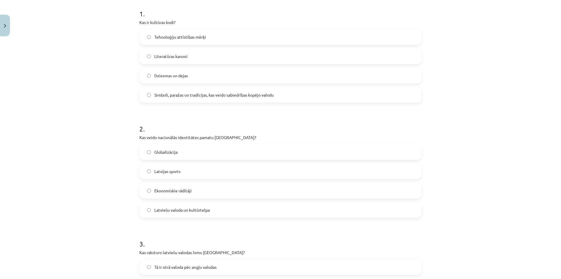
click at [170, 209] on span "Latviešu valoda un kultūrtelpa" at bounding box center [182, 210] width 56 height 6
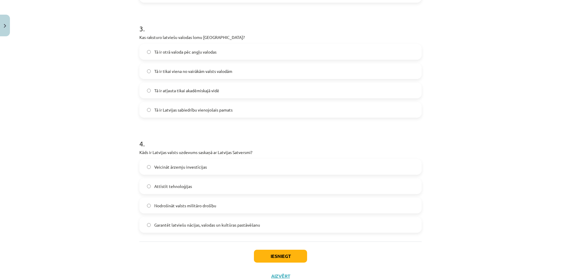
scroll to position [354, 0]
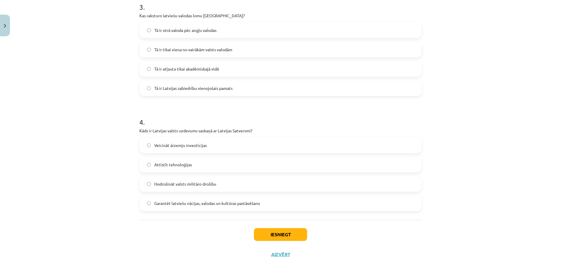
click at [168, 94] on label "Tā ir Latvijas sabiedrību vienojošais pamats" at bounding box center [280, 88] width 281 height 15
click at [161, 200] on span "Garantēt latviešu nācijas, valodas un kultūras pastāvēšanu" at bounding box center [207, 203] width 106 height 6
click at [278, 236] on button "Iesniegt" at bounding box center [280, 234] width 53 height 13
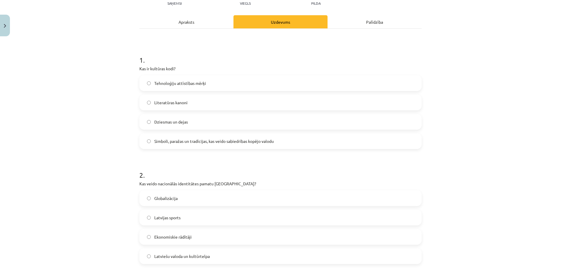
scroll to position [61, 0]
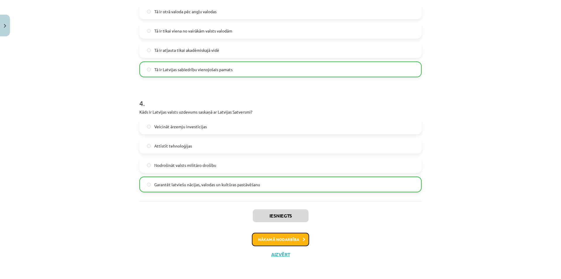
click at [292, 235] on button "Nākamā nodarbība" at bounding box center [280, 238] width 57 height 13
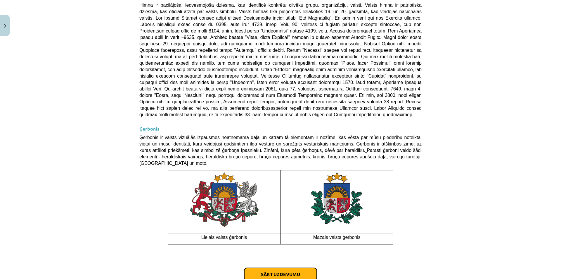
click at [293, 268] on button "Sākt uzdevumu" at bounding box center [280, 274] width 73 height 13
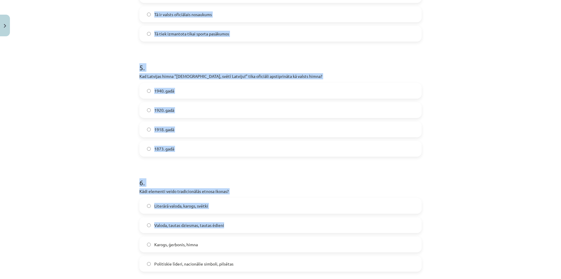
scroll to position [583, 0]
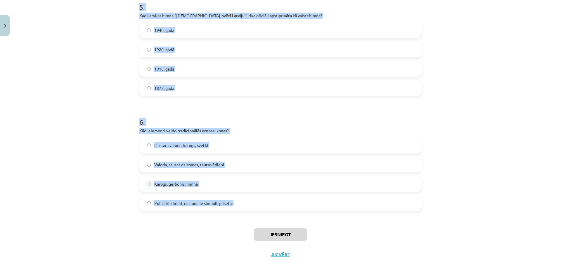
drag, startPoint x: 133, startPoint y: 117, endPoint x: 246, endPoint y: 202, distance: 141.6
click at [246, 202] on div "Mācību tēma: Kultūras un mākslas i (vizuālā māksla) - 11. klases 1. ieskaites m…" at bounding box center [280, 139] width 561 height 279
copy form "1 . Kad Latvijas sarkanbaltsarkanais karogs pirmo reizi kļuva par nacionālās ap…"
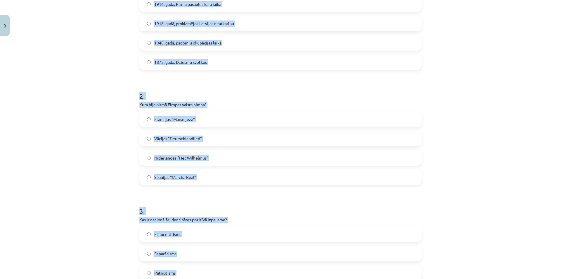
scroll to position [28, 0]
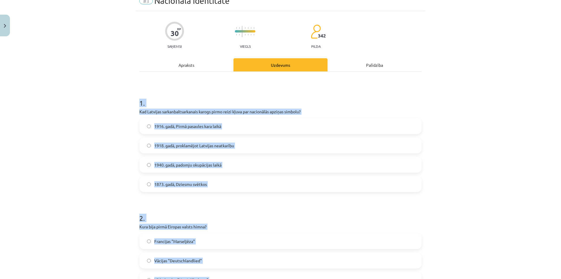
click at [341, 139] on label "1918. gadā, proklamējot Latvijas neatkarību" at bounding box center [280, 145] width 281 height 15
click at [317, 146] on label "1918. gadā, proklamējot Latvijas neatkarību" at bounding box center [280, 145] width 281 height 15
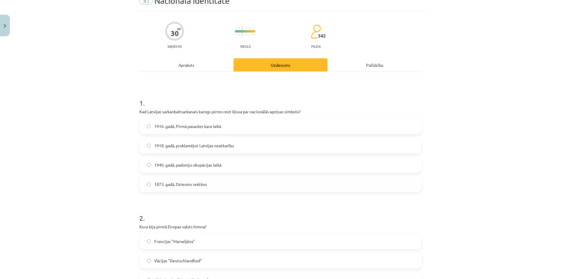
click at [187, 126] on span "1916. gadā, Pirmā pasaules kara laikā" at bounding box center [187, 126] width 67 height 6
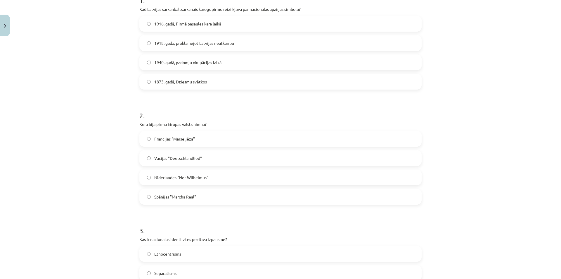
scroll to position [174, 0]
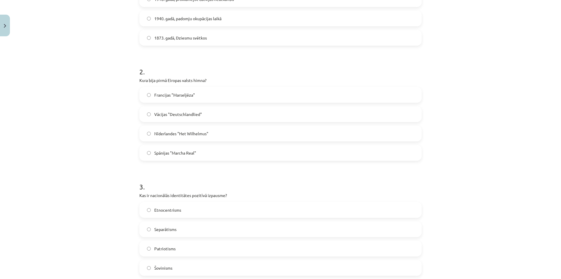
click at [210, 134] on label "Nīderlandes "Het Wilhelmus"" at bounding box center [280, 133] width 281 height 15
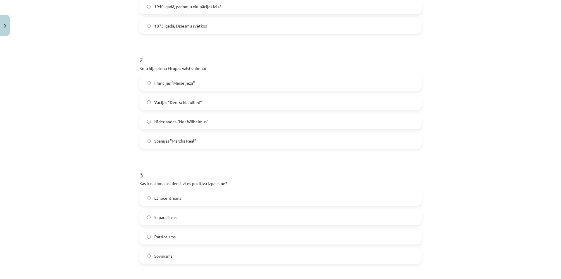
scroll to position [262, 0]
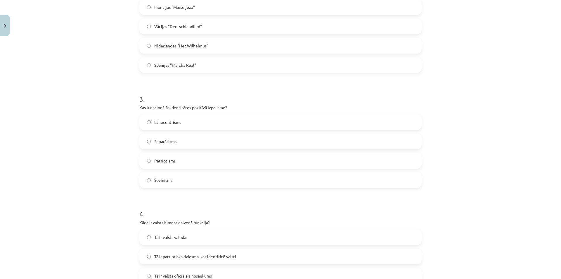
click at [168, 159] on span "Patriotisms" at bounding box center [164, 161] width 21 height 6
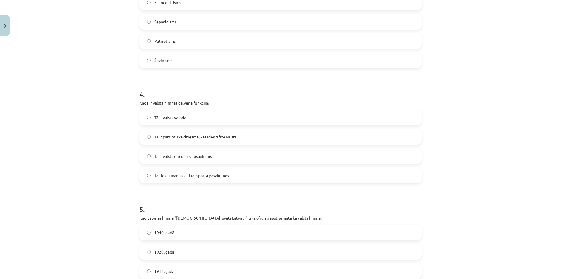
scroll to position [408, 0]
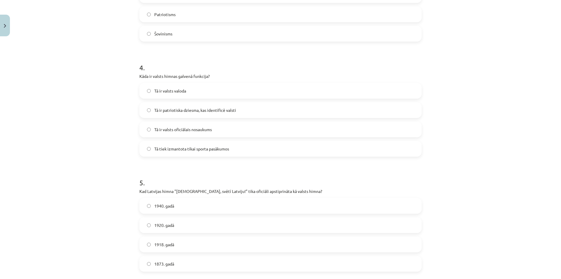
click at [154, 108] on span "Tā ir patriotiska dziesma, kas identificē valsti" at bounding box center [195, 110] width 82 height 6
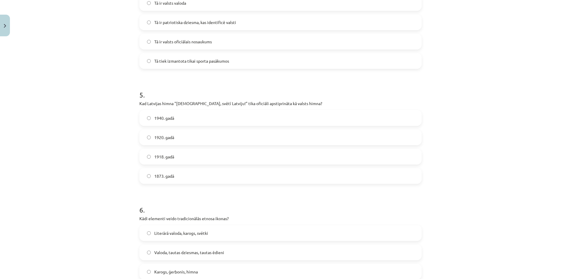
click at [177, 137] on label "1920. gadā" at bounding box center [280, 137] width 281 height 15
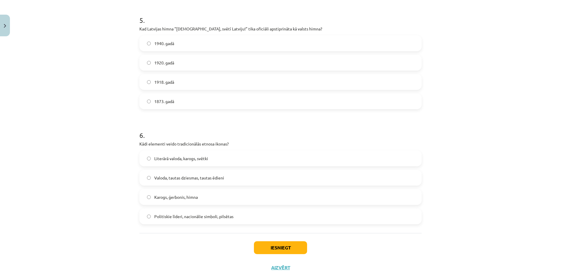
scroll to position [583, 0]
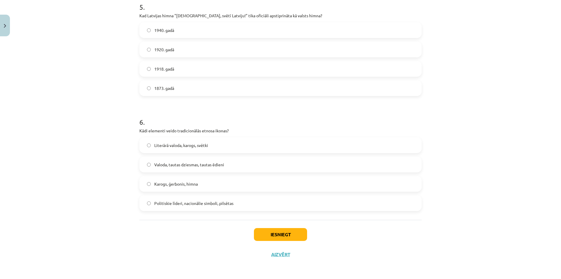
click at [178, 164] on span "Valoda, tautas dziesmas, tautas ēdieni" at bounding box center [189, 164] width 70 height 6
drag, startPoint x: 254, startPoint y: 228, endPoint x: 258, endPoint y: 229, distance: 3.7
click at [255, 228] on div "Iesniegt Aizvērt" at bounding box center [280, 240] width 282 height 41
click at [285, 238] on button "Iesniegt" at bounding box center [280, 234] width 53 height 13
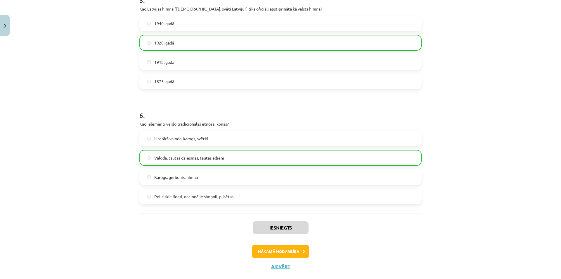
scroll to position [602, 0]
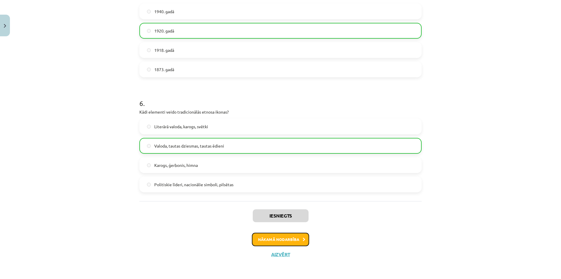
click at [282, 237] on button "Nākamā nodarbība" at bounding box center [280, 238] width 57 height 13
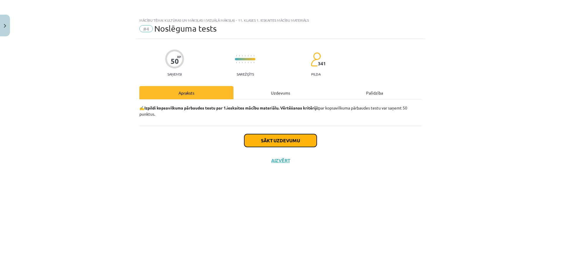
click at [274, 145] on button "Sākt uzdevumu" at bounding box center [280, 140] width 73 height 13
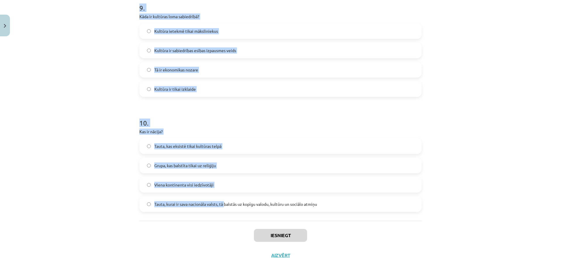
scroll to position [1043, 0]
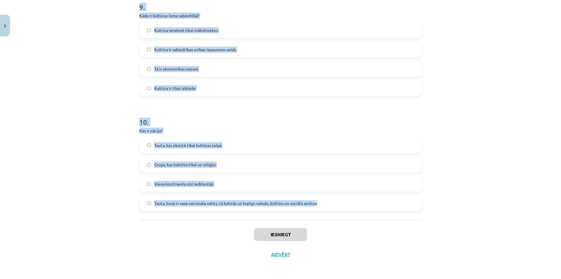
drag, startPoint x: 128, startPoint y: 130, endPoint x: 323, endPoint y: 196, distance: 206.4
click at [323, 196] on div "Mācību tēma: Kultūras un mākslas i (vizuālā māksla) - 11. klases 1. ieskaites m…" at bounding box center [280, 139] width 561 height 279
copy form "1 . Kas ir šovinisms? Tiesības uz pašnoteikšanos Ideoloģija, ka viena nācija ir…"
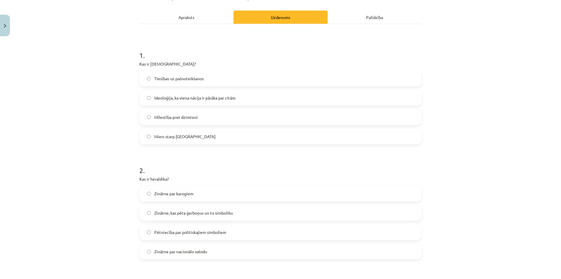
scroll to position [0, 0]
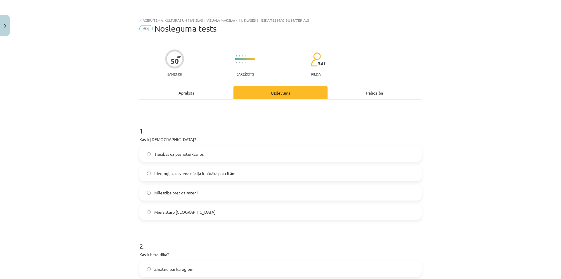
click at [170, 173] on span "Ideoloģija, ka viena nācija ir pārāka par citām" at bounding box center [194, 173] width 81 height 6
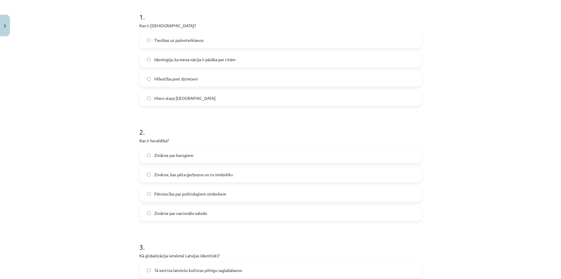
scroll to position [146, 0]
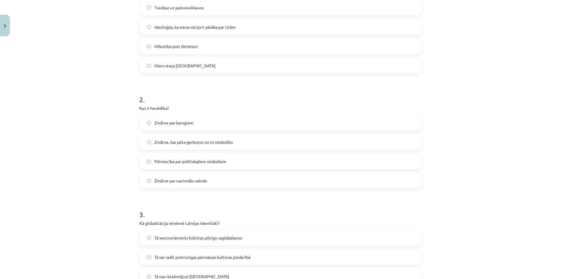
click at [161, 142] on span "Zinātne, kas pēta ģerboņus un to simboliku" at bounding box center [193, 142] width 79 height 6
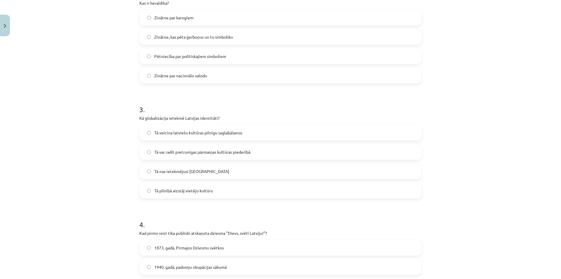
scroll to position [292, 0]
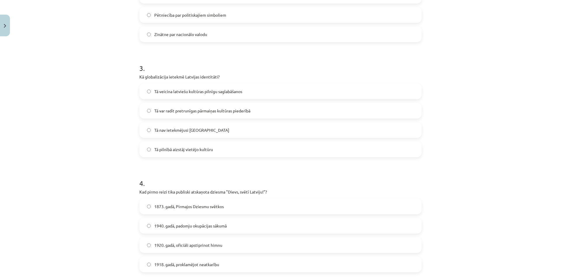
click at [206, 108] on span "Tā var radīt pretrunīgas pārmaiņas kultūras piederībā" at bounding box center [202, 111] width 96 height 6
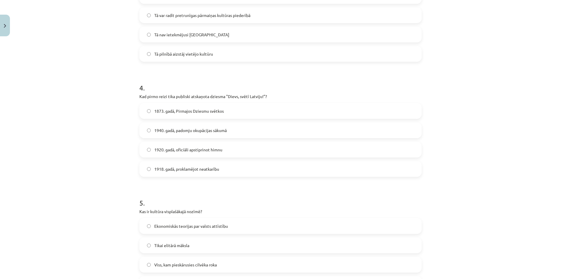
scroll to position [439, 0]
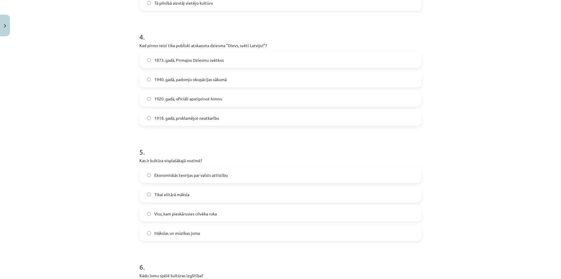
click at [184, 61] on span "1873. gadā, Pirmajos Dziesmu svētkos" at bounding box center [189, 60] width 70 height 6
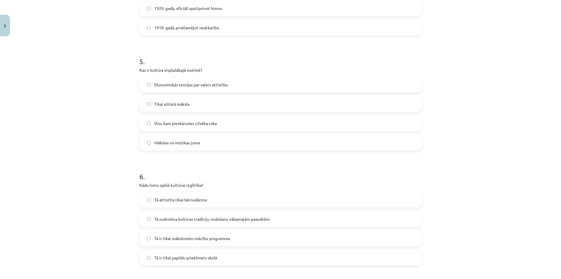
scroll to position [556, 0]
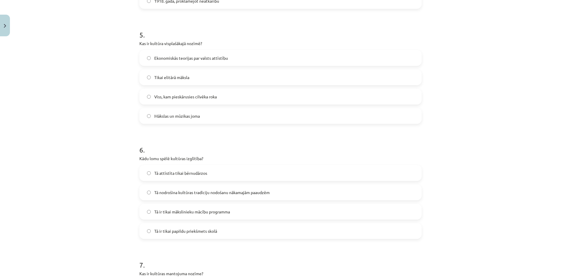
drag, startPoint x: 105, startPoint y: 59, endPoint x: 115, endPoint y: 95, distance: 37.2
click at [105, 59] on div "Mācību tēma: Kultūras un mākslas i (vizuālā māksla) - 11. klases 1. ieskaites m…" at bounding box center [280, 139] width 561 height 279
drag, startPoint x: 142, startPoint y: 89, endPoint x: 174, endPoint y: 100, distance: 33.9
click at [144, 90] on div "Viss, kam pieskārusies cilvēka roka" at bounding box center [280, 97] width 282 height 16
click at [174, 100] on label "Viss, kam pieskārusies cilvēka roka" at bounding box center [280, 96] width 281 height 15
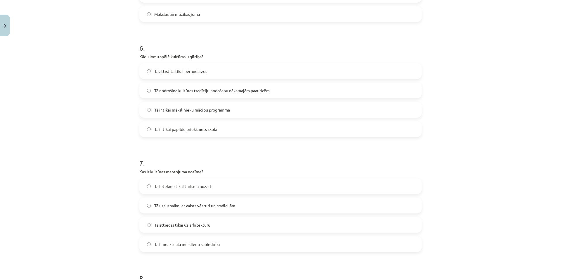
scroll to position [673, 0]
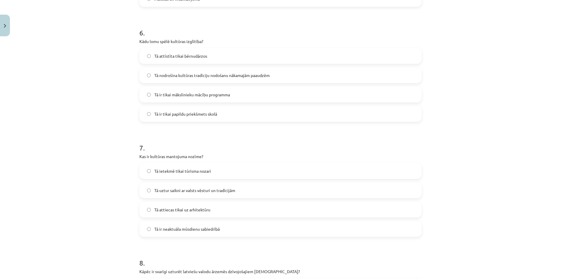
click at [154, 73] on span "Tā nodrošina kultūras tradīciju nodošanu nākamajām paaudzēm" at bounding box center [212, 75] width 116 height 6
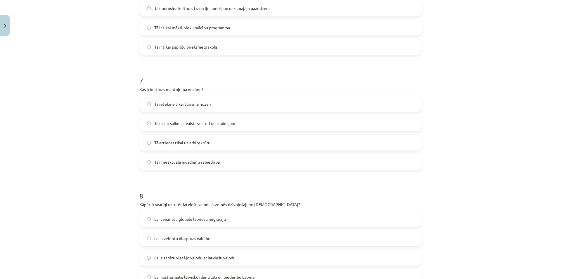
scroll to position [760, 0]
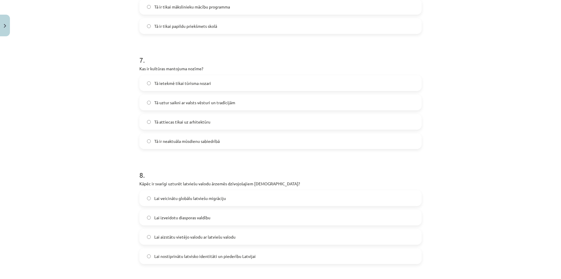
click at [198, 102] on span "Tā uztur saikni ar valsts vēsturi un tradīcijām" at bounding box center [194, 102] width 81 height 6
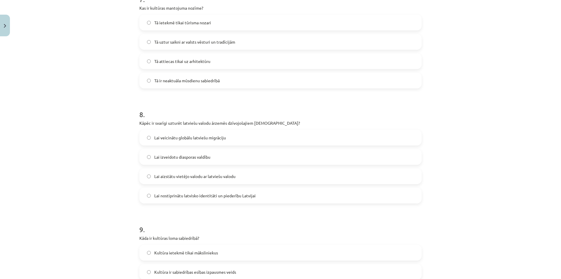
scroll to position [848, 0]
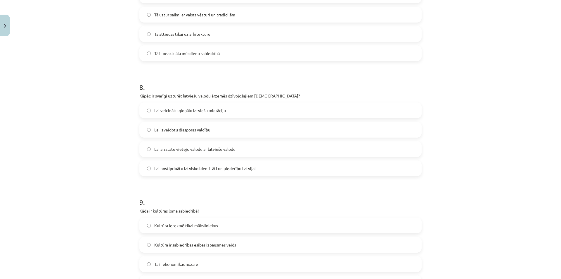
click at [195, 165] on span "Lai nostiprinātu latvisko identitāti un piederību Latvijai" at bounding box center [204, 168] width 101 height 6
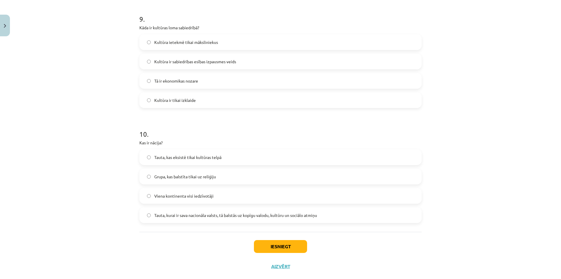
scroll to position [1043, 0]
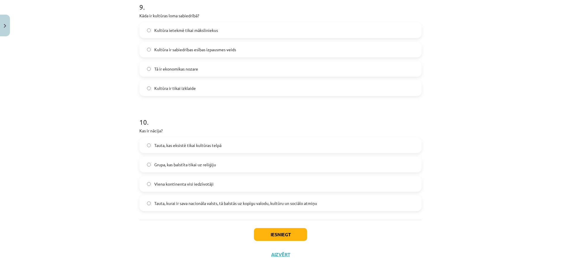
click at [144, 49] on label "Kultūra ir sabiedrības esības izpausmes veids" at bounding box center [280, 49] width 281 height 15
click at [176, 209] on label "Tauta, kurai ir sava nacionāla valsts, tā balstās uz kopīgu valodu, kultūru un …" at bounding box center [280, 203] width 281 height 15
click at [267, 231] on button "Iesniegt" at bounding box center [280, 234] width 53 height 13
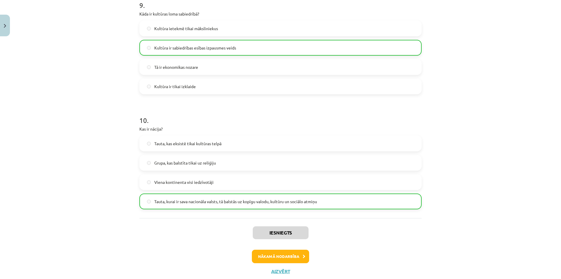
scroll to position [1062, 0]
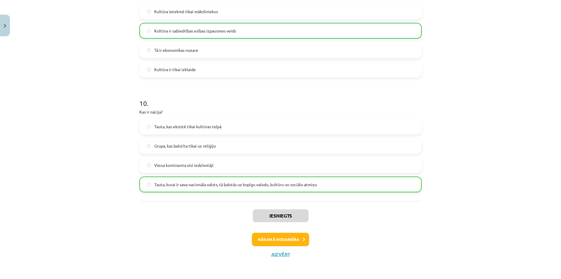
click at [294, 232] on div "Iesniegts Nākamā nodarbība Aizvērt" at bounding box center [280, 231] width 282 height 60
click at [294, 233] on button "Nākamā nodarbība" at bounding box center [280, 238] width 57 height 13
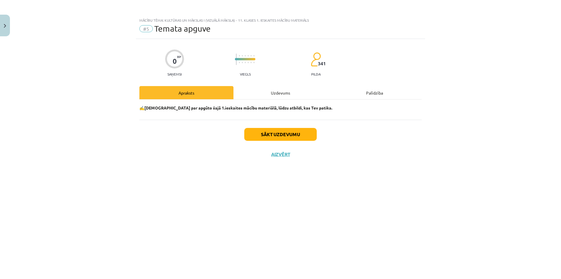
scroll to position [0, 0]
click at [265, 132] on button "Sākt uzdevumu" at bounding box center [280, 134] width 73 height 13
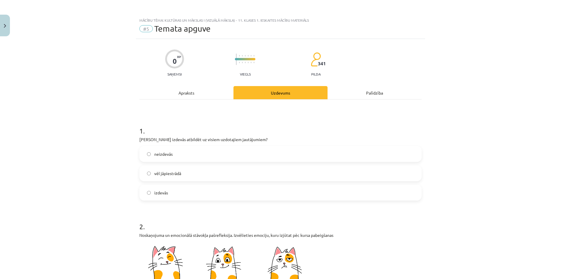
drag, startPoint x: 507, startPoint y: 55, endPoint x: 504, endPoint y: 46, distance: 8.6
click at [507, 54] on div "Mācību tēma: Kultūras un mākslas i (vizuālā māksla) - 11. klases 1. ieskaites m…" at bounding box center [280, 139] width 561 height 279
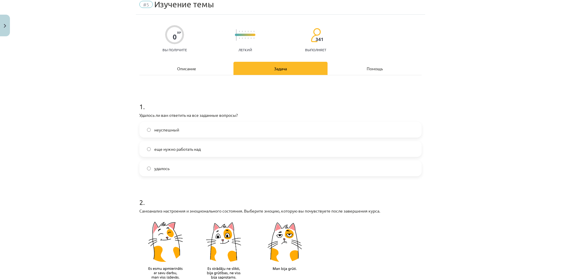
scroll to position [29, 0]
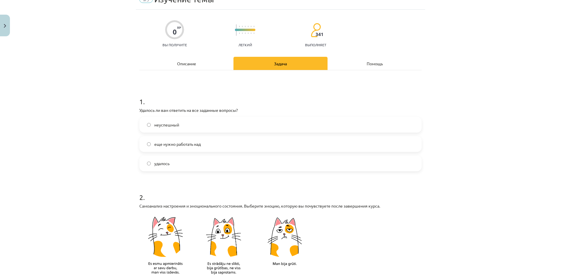
click at [207, 143] on label "еще нужно работать над" at bounding box center [280, 144] width 281 height 15
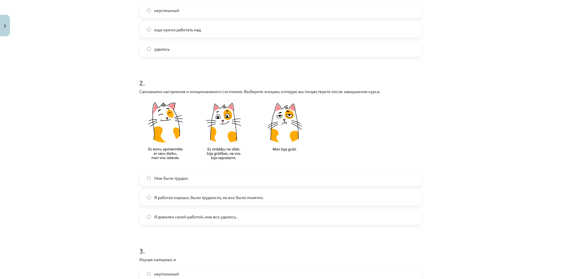
scroll to position [146, 0]
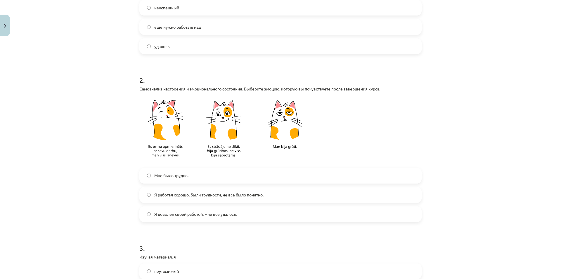
click at [180, 194] on font "Я работал хорошо, были трудности, не все было понятно." at bounding box center [208, 194] width 109 height 5
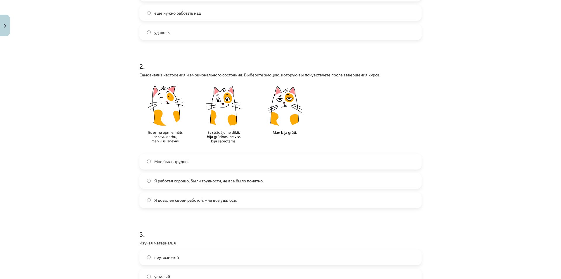
scroll to position [292, 0]
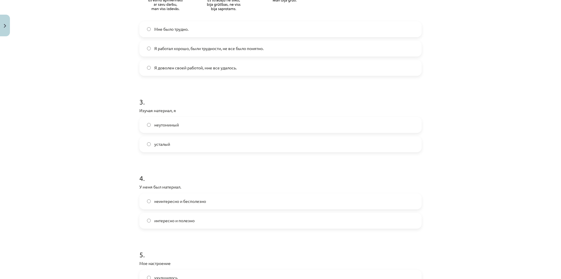
click at [168, 141] on span "усталый" at bounding box center [162, 144] width 16 height 6
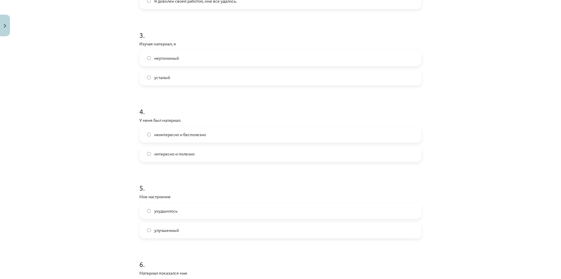
scroll to position [380, 0]
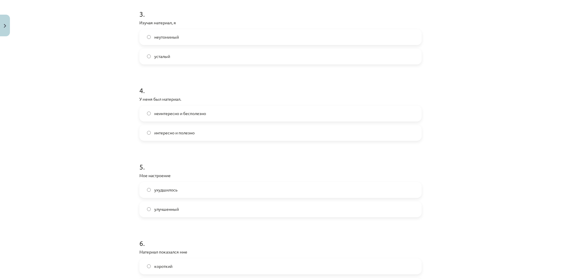
click at [200, 133] on label "интересно и полезно" at bounding box center [280, 132] width 281 height 15
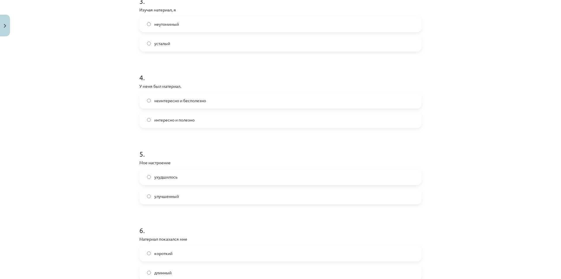
scroll to position [463, 0]
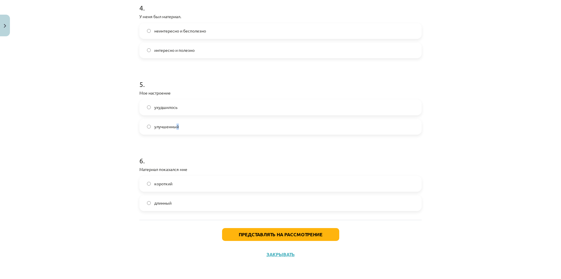
click at [175, 124] on font "улучшенный" at bounding box center [166, 126] width 25 height 5
click at [141, 134] on label "улучшенный" at bounding box center [280, 126] width 281 height 15
click at [143, 201] on label "длинный" at bounding box center [280, 203] width 281 height 15
click at [248, 236] on font "Представлять на рассмотрение" at bounding box center [281, 234] width 84 height 6
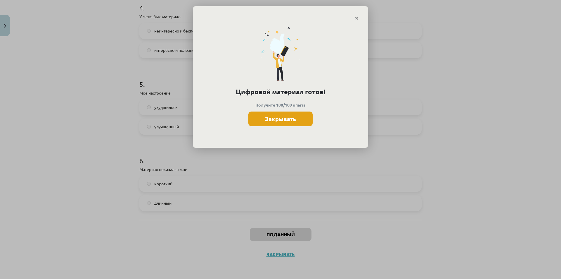
click at [262, 119] on button "Закрывать" at bounding box center [281, 118] width 64 height 15
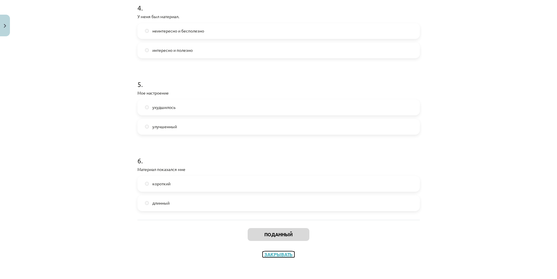
click at [278, 252] on font "Закрывать" at bounding box center [278, 254] width 28 height 6
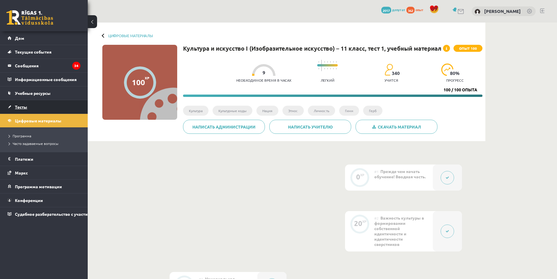
click at [23, 107] on font "Тесты" at bounding box center [21, 106] width 12 height 5
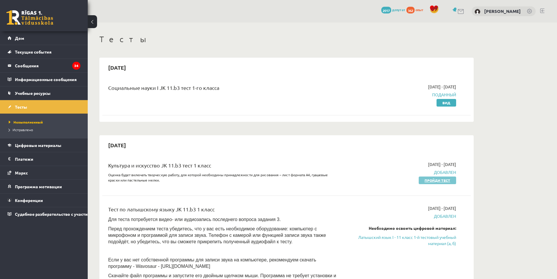
click at [426, 179] on font "Пройди тест" at bounding box center [438, 180] width 26 height 5
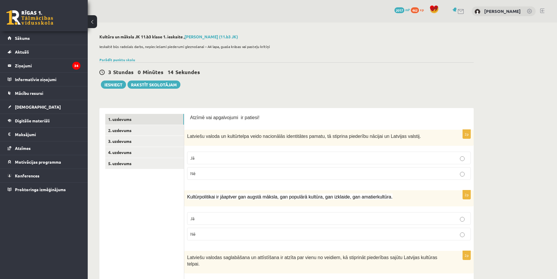
drag, startPoint x: 447, startPoint y: 60, endPoint x: 416, endPoint y: 69, distance: 33.1
click at [446, 61] on div "Parādīt punktu skalu Atzīme No Līdz 1 0 20 2 21 30 3 31 40 4 41 50 5 51 60 6 61…" at bounding box center [286, 59] width 374 height 5
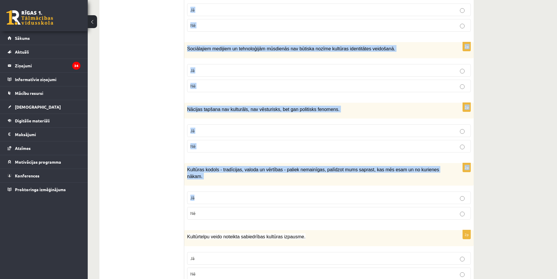
scroll to position [776, 0]
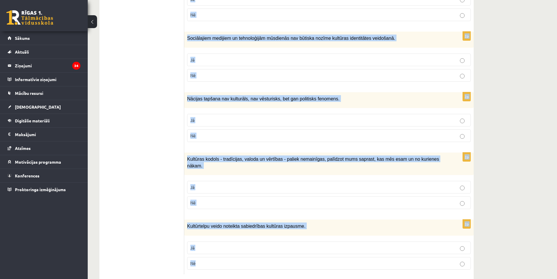
drag, startPoint x: 197, startPoint y: 116, endPoint x: 340, endPoint y: 245, distance: 192.6
copy form "Loremi dol sitametcons ad elitsed! 1d Eiusmodt incidi ut laboreetdol magna aliq…"
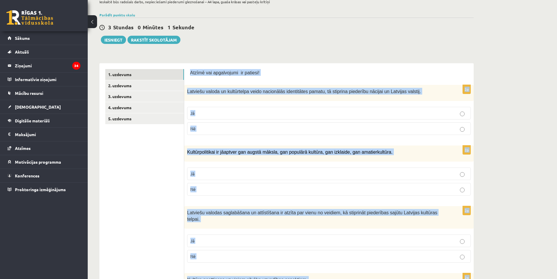
scroll to position [0, 0]
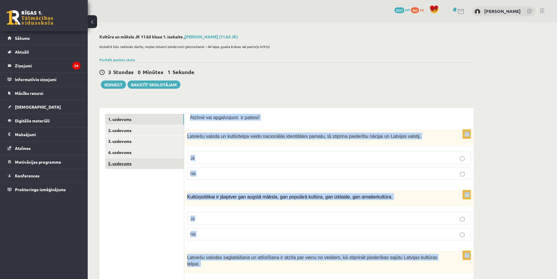
click at [146, 166] on link "5. uzdevums" at bounding box center [144, 163] width 79 height 11
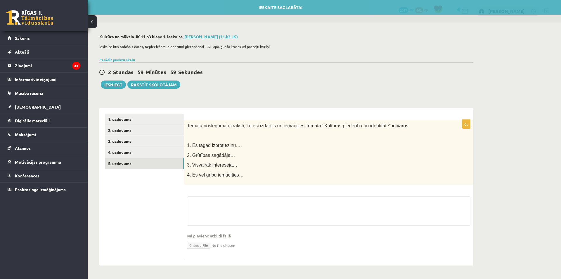
click at [125, 116] on link "1. uzdevums" at bounding box center [144, 119] width 79 height 11
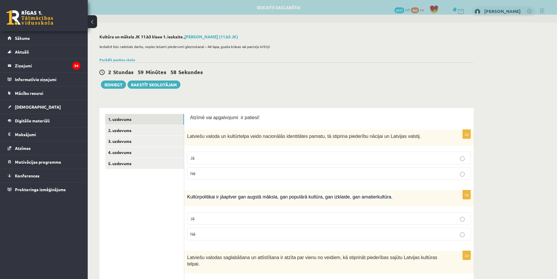
click at [197, 160] on p "Jā" at bounding box center [328, 158] width 277 height 6
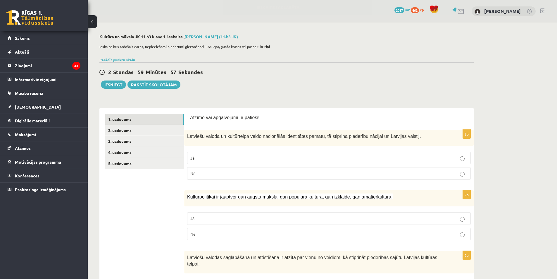
click at [220, 214] on label "Jā" at bounding box center [329, 218] width 284 height 13
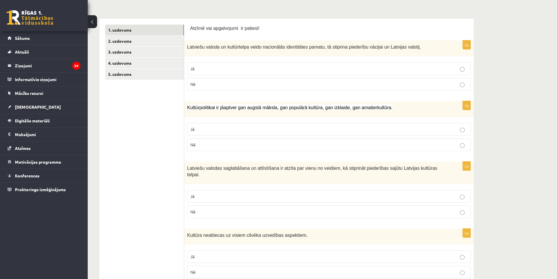
scroll to position [146, 0]
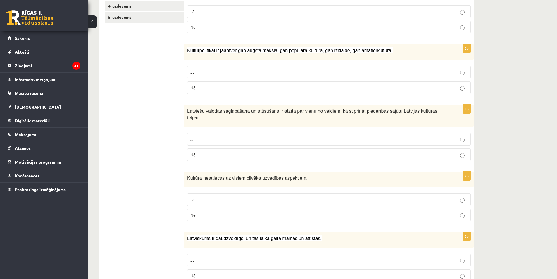
click at [228, 136] on p "Jā" at bounding box center [328, 139] width 277 height 6
click at [206, 209] on label "Nē" at bounding box center [329, 215] width 284 height 13
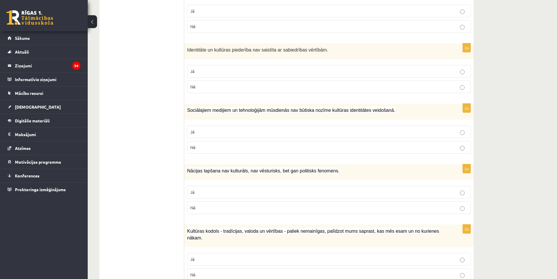
scroll to position [776, 0]
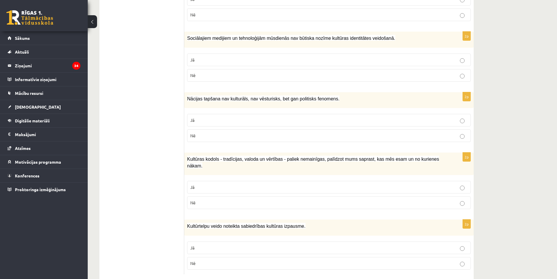
click at [205, 244] on p "Jā" at bounding box center [328, 247] width 277 height 6
click at [207, 184] on p "Jā" at bounding box center [328, 187] width 277 height 6
click at [224, 133] on label "Nē" at bounding box center [329, 135] width 284 height 13
click at [225, 72] on p "Nē" at bounding box center [328, 75] width 277 height 6
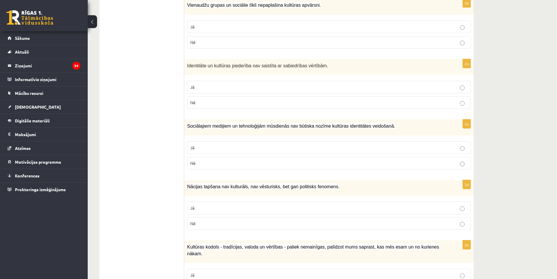
click at [216, 100] on label "Nē" at bounding box center [329, 102] width 284 height 13
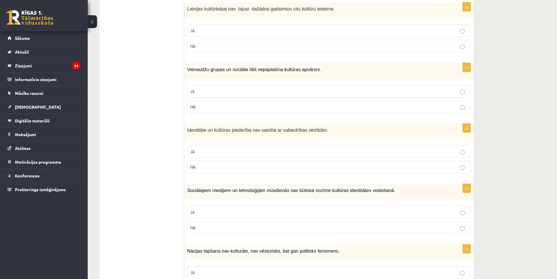
scroll to position [600, 0]
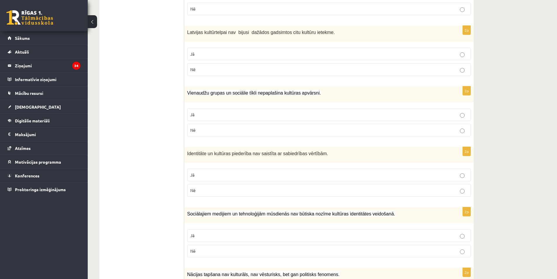
click at [215, 127] on p "Nē" at bounding box center [328, 130] width 277 height 6
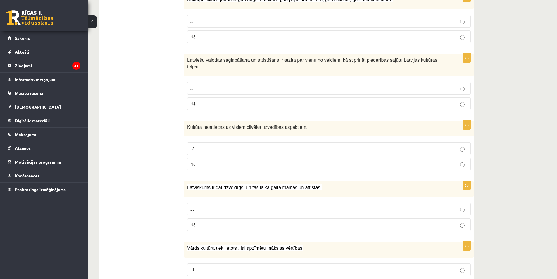
scroll to position [220, 0]
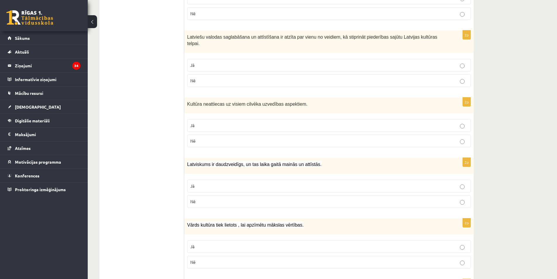
click at [201, 183] on p "Jā" at bounding box center [328, 186] width 277 height 6
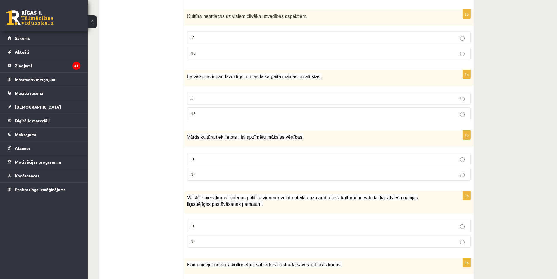
click at [201, 156] on p "Jā" at bounding box center [328, 159] width 277 height 6
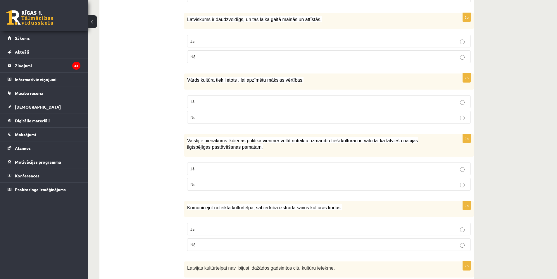
scroll to position [366, 0]
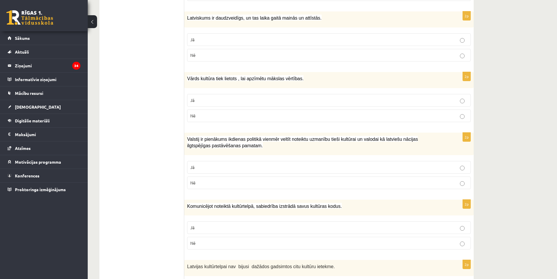
click at [225, 164] on p "Jā" at bounding box center [328, 167] width 277 height 6
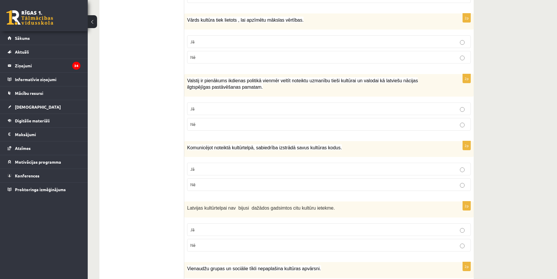
click at [224, 163] on label "Jā" at bounding box center [329, 169] width 284 height 13
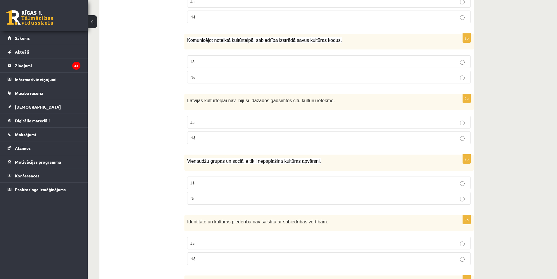
scroll to position [542, 0]
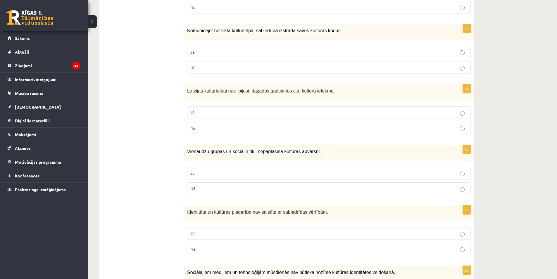
click at [223, 185] on p "Nē" at bounding box center [328, 188] width 277 height 6
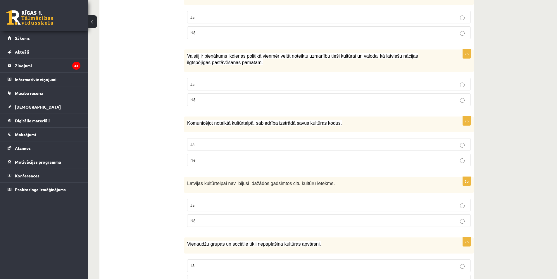
scroll to position [454, 0]
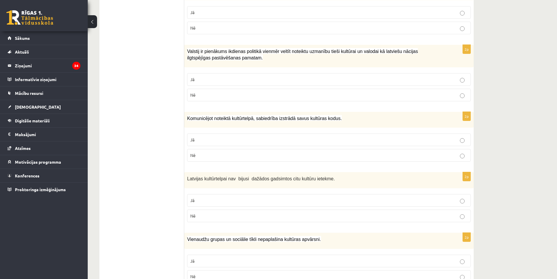
click at [230, 213] on p "Nē" at bounding box center [328, 216] width 277 height 6
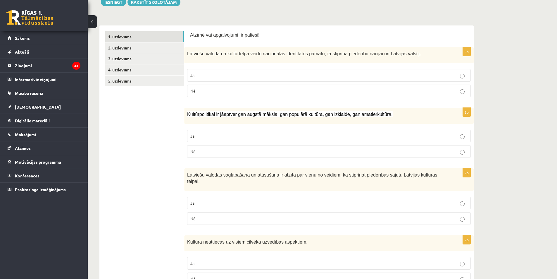
scroll to position [0, 0]
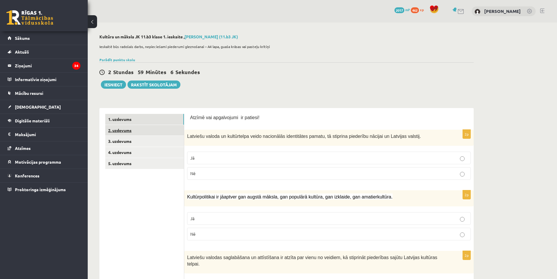
click at [145, 131] on link "2. uzdevums" at bounding box center [144, 130] width 79 height 11
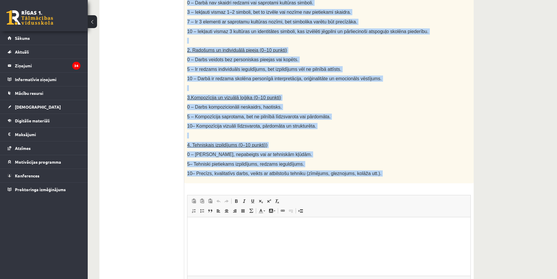
scroll to position [263, 0]
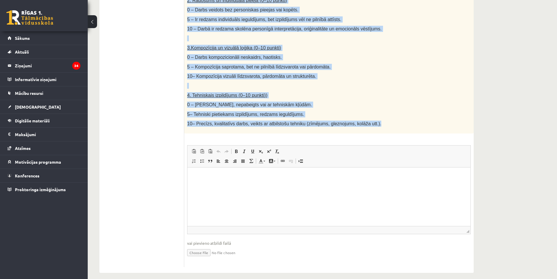
drag, startPoint x: 187, startPoint y: 97, endPoint x: 365, endPoint y: 121, distance: 178.9
copy div "Loremi dolor. Sitamet consect adipisc elits (doeiusmo, tempor inc utlabo), etd …"
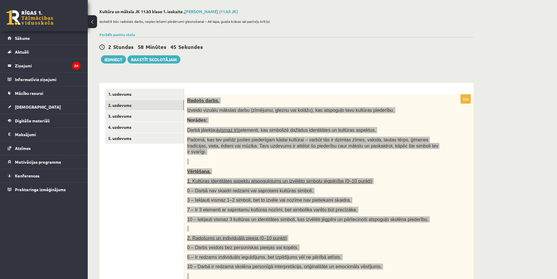
scroll to position [0, 0]
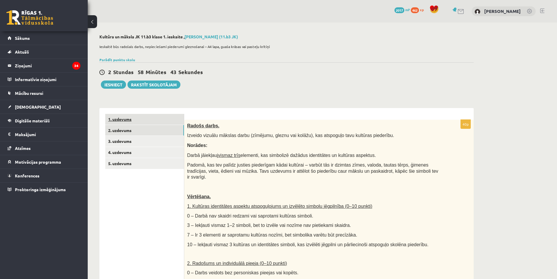
click at [145, 118] on link "1. uzdevums" at bounding box center [144, 119] width 79 height 11
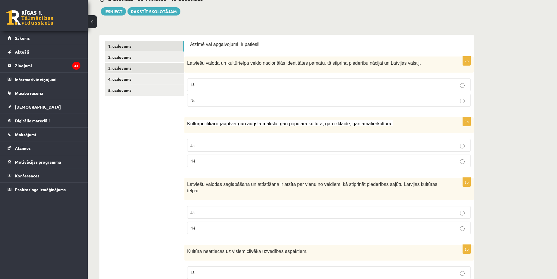
scroll to position [58, 0]
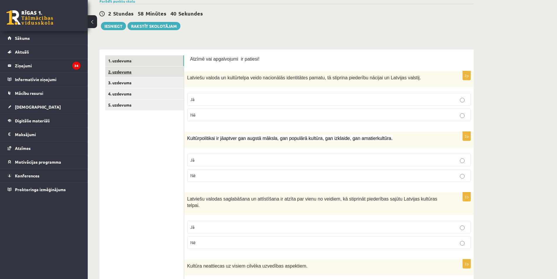
click at [132, 72] on link "2. uzdevums" at bounding box center [144, 71] width 79 height 11
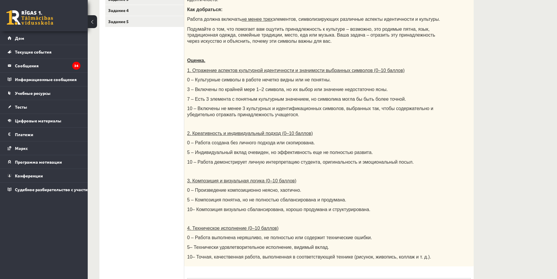
scroll to position [70, 0]
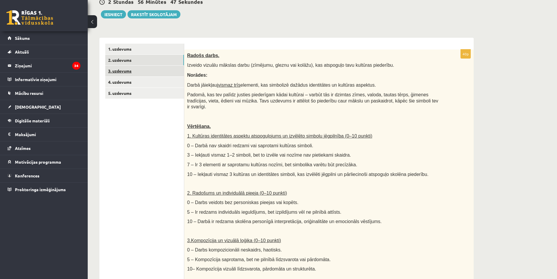
click at [120, 72] on link "3. uzdevums" at bounding box center [144, 71] width 79 height 11
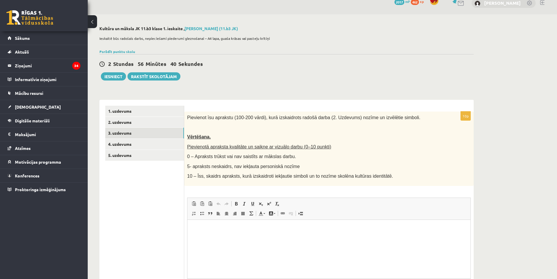
scroll to position [8, 0]
click at [113, 144] on link "4. uzdevums" at bounding box center [144, 143] width 79 height 11
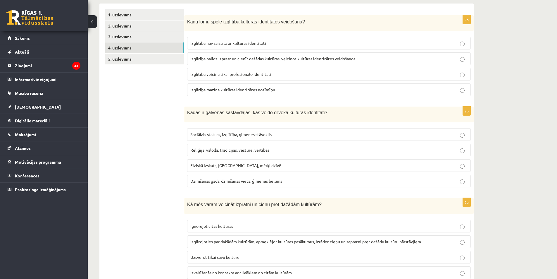
scroll to position [92, 0]
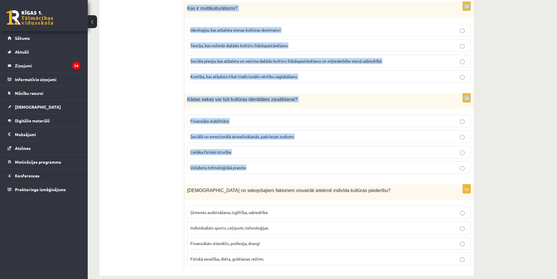
drag, startPoint x: 188, startPoint y: 34, endPoint x: 312, endPoint y: 159, distance: 176.6
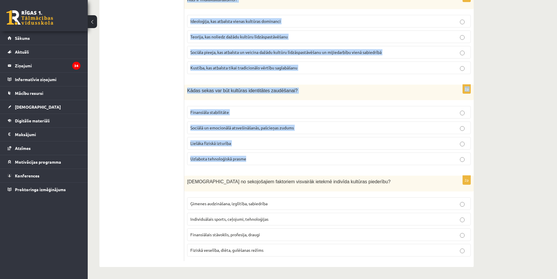
click at [312, 159] on p "Uzlabota tehnoloģiskā prasme" at bounding box center [328, 159] width 277 height 6
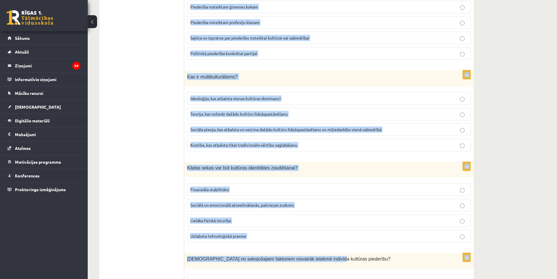
scroll to position [765, 0]
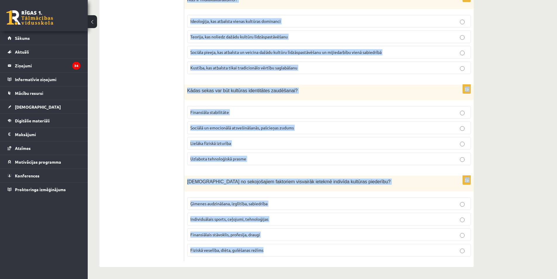
drag, startPoint x: 186, startPoint y: 92, endPoint x: 299, endPoint y: 242, distance: 188.4
copy form "Lore ipsu dolor sitametco adipisci elitseddoei temporinc? Utlaboree dol magnaal…"
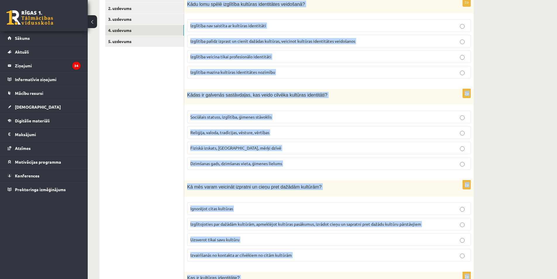
scroll to position [5, 0]
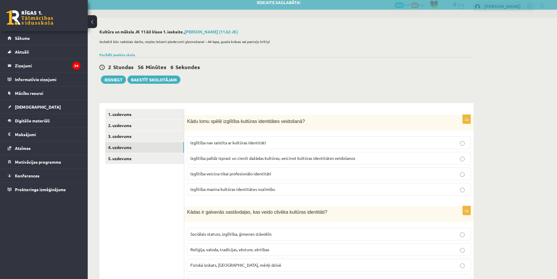
click at [279, 157] on span "Izglītība palīdz izprast un cienīt dažādas kultūras, veicinot kultūras identitā…" at bounding box center [272, 157] width 165 height 5
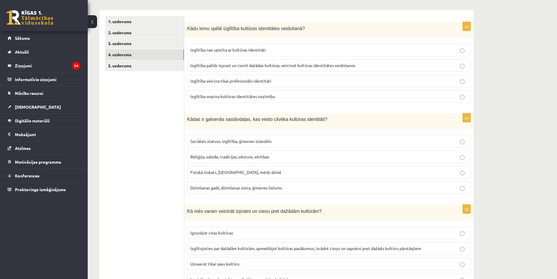
scroll to position [93, 0]
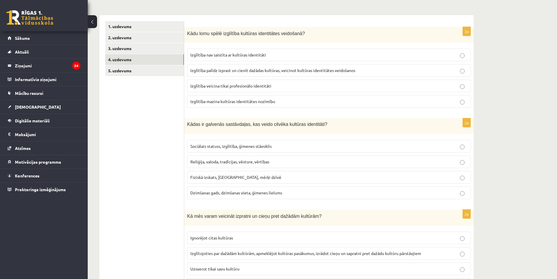
click at [188, 162] on label "Reliģija, valoda, tradīcijas, vēsture, vērtības" at bounding box center [329, 161] width 284 height 13
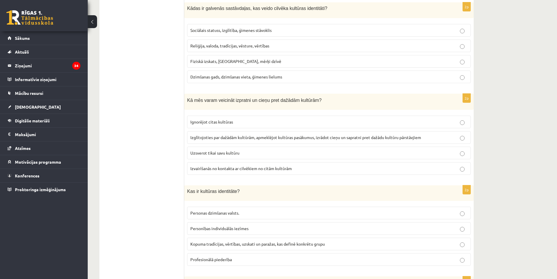
scroll to position [210, 0]
click at [198, 136] on span "Izglītojoties par dažādām kultūrām, apmeklējot kultūras pasākumus, izrādot cieņ…" at bounding box center [305, 135] width 231 height 5
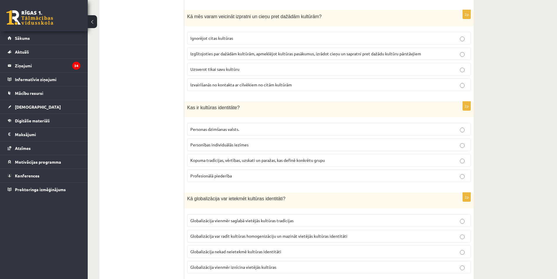
scroll to position [297, 0]
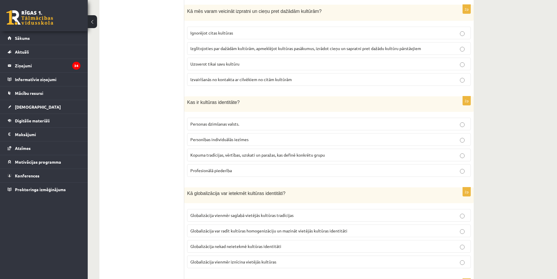
click at [195, 153] on span "Kopuma tradīcijas, vērtības, uzskati un paražas, kas definē konkrētu grupu" at bounding box center [257, 154] width 135 height 5
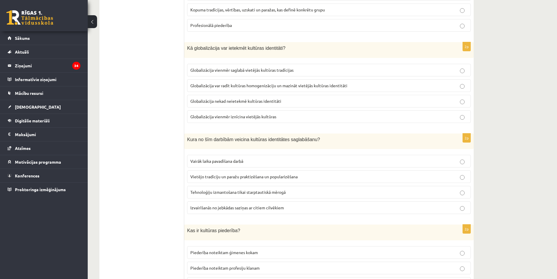
scroll to position [444, 0]
click at [201, 83] on span "Globalizācija var radīt kultūras homogenizāciju un mazināt vietējās kultūras id…" at bounding box center [268, 84] width 157 height 5
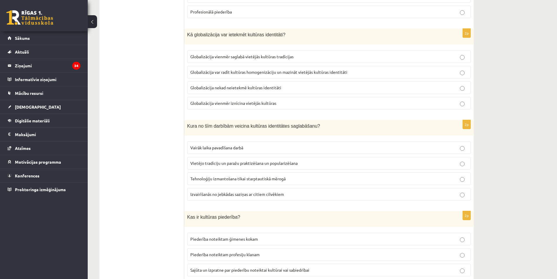
scroll to position [531, 0]
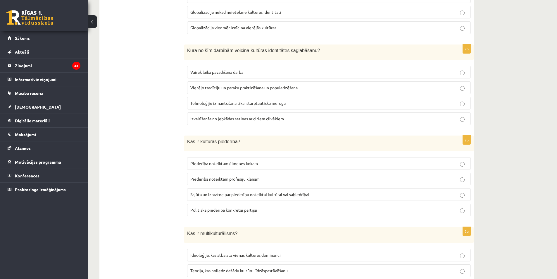
click at [197, 90] on span "Vietējo tradīciju un paražu praktizēšana un popularizēšana" at bounding box center [243, 87] width 107 height 5
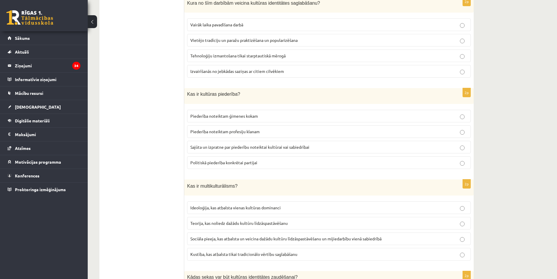
scroll to position [619, 0]
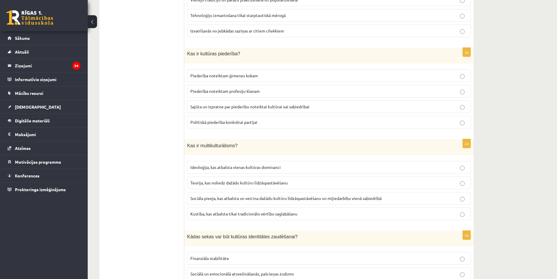
click at [220, 106] on span "Sajūta un izpratne par piederību noteiktai kultūrai vai sabiedrībai" at bounding box center [249, 106] width 119 height 5
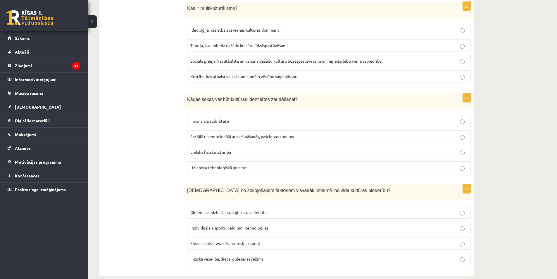
scroll to position [765, 0]
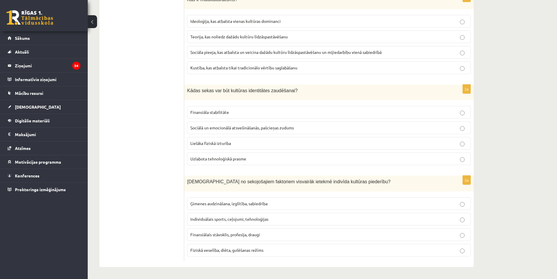
click at [218, 204] on span "Ģimenes audzināšana, izglītība, sabiedrība" at bounding box center [228, 203] width 77 height 5
click at [216, 127] on span "Sociālā un emocionālā atsvešināšanās, pašcieņas zudums" at bounding box center [242, 127] width 104 height 5
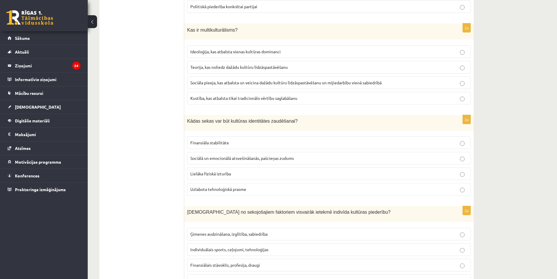
scroll to position [707, 0]
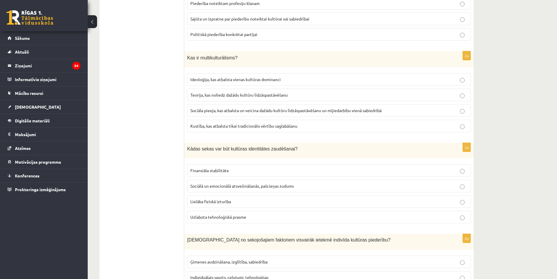
click at [190, 107] on p "Sociāla pieeja, kas atbalsta un veicina dažādu kultūru līdzāspastāvēšanu un mij…" at bounding box center [328, 110] width 277 height 6
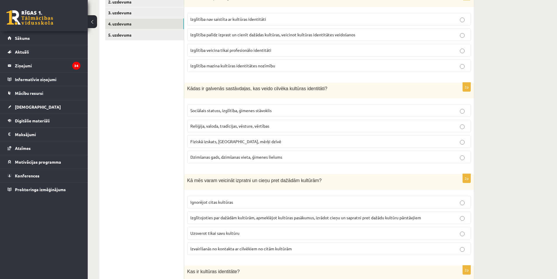
scroll to position [34, 0]
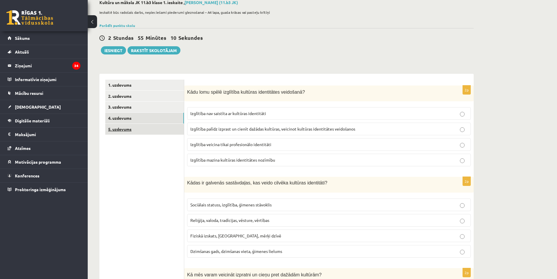
click at [145, 129] on link "5. uzdevums" at bounding box center [144, 129] width 79 height 11
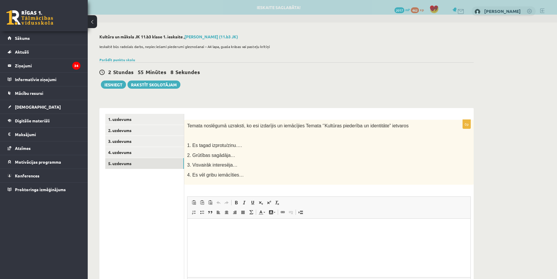
scroll to position [0, 0]
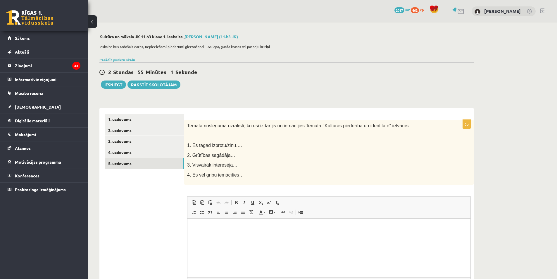
click at [351, 92] on div "**********" at bounding box center [287, 179] width 398 height 313
click at [155, 123] on link "1. uzdevums" at bounding box center [144, 119] width 79 height 11
